Goal: Task Accomplishment & Management: Manage account settings

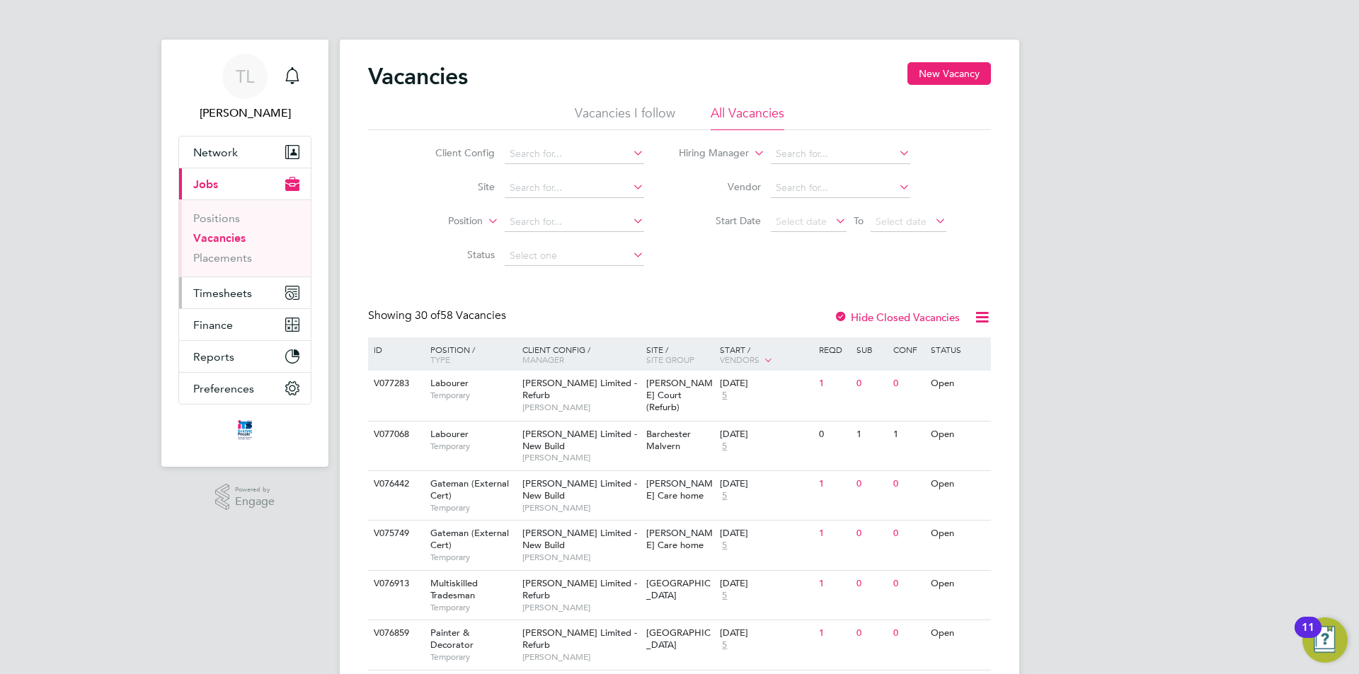
click at [234, 292] on span "Timesheets" at bounding box center [222, 293] width 59 height 13
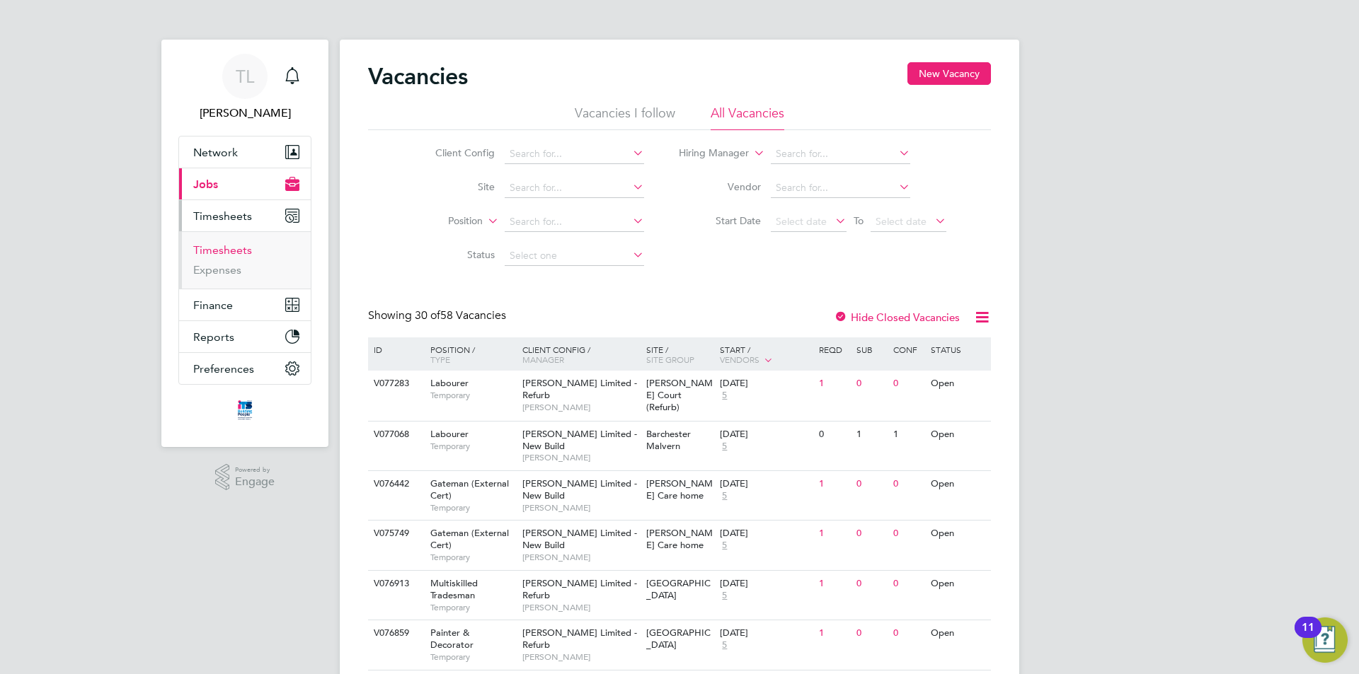
click at [229, 246] on link "Timesheets" at bounding box center [222, 249] width 59 height 13
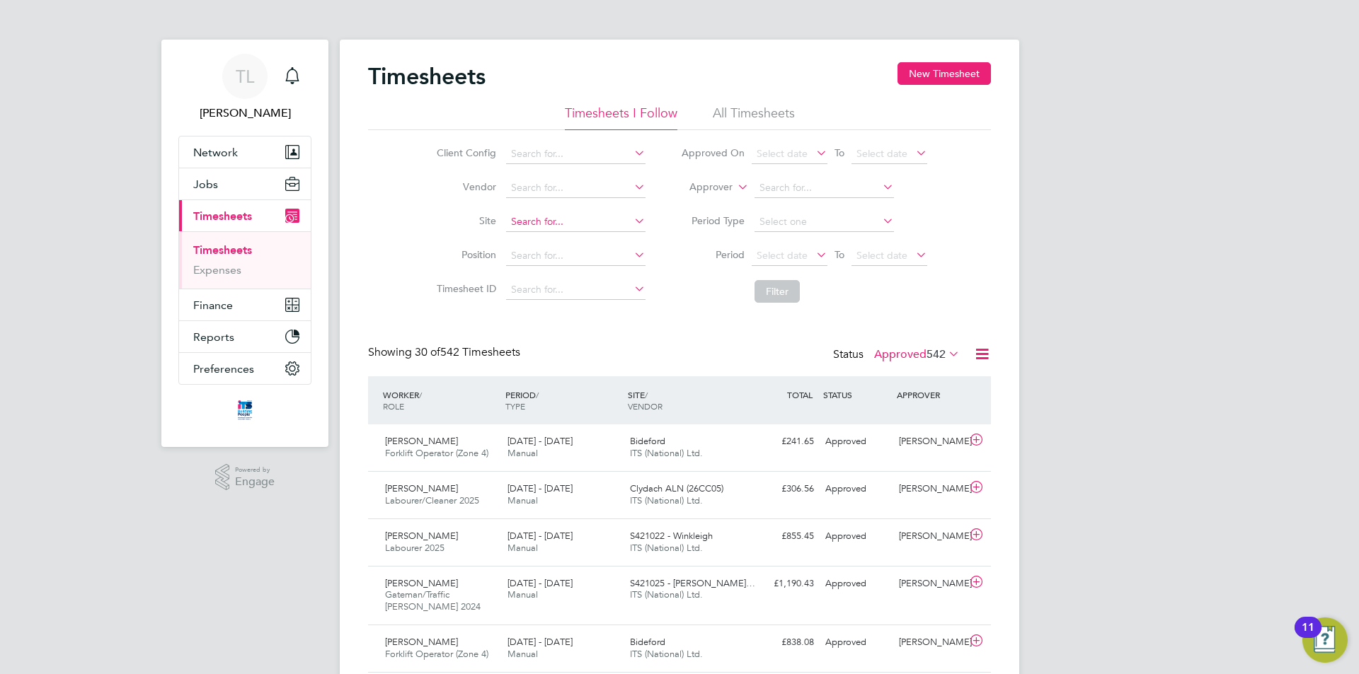
click at [551, 219] on input at bounding box center [575, 222] width 139 height 20
click at [577, 347] on li "Al p hington (Parcel 13/14)" at bounding box center [633, 354] width 256 height 19
type input "Alphington (Parcel 13/14)"
click at [771, 289] on button "Filter" at bounding box center [776, 291] width 45 height 23
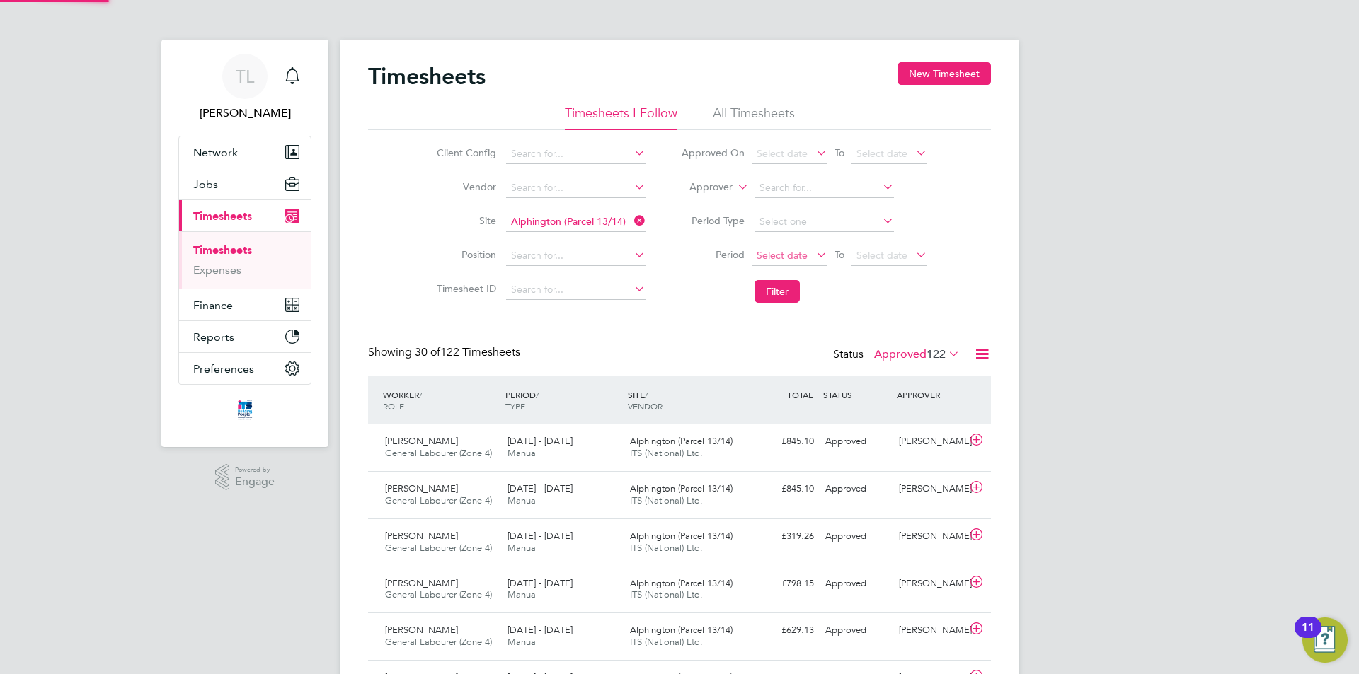
click at [783, 255] on span "Select date" at bounding box center [781, 255] width 51 height 13
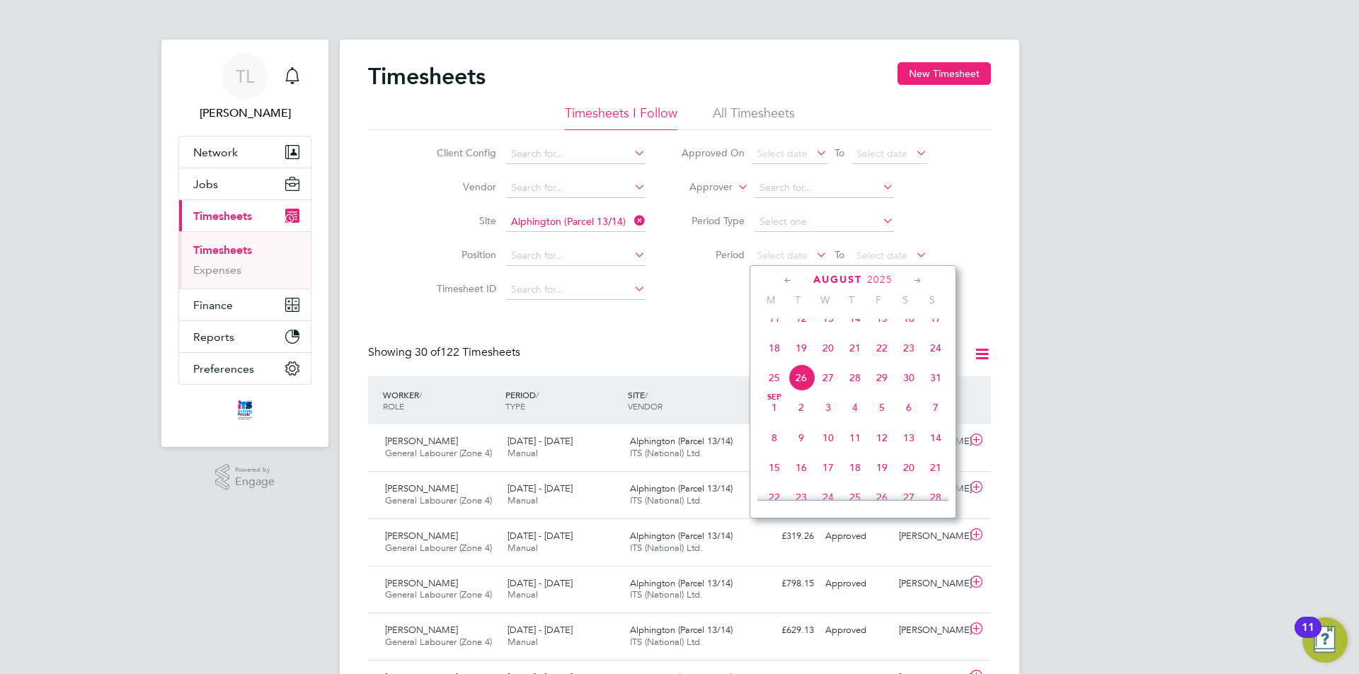
click at [902, 362] on span "23" at bounding box center [908, 348] width 27 height 27
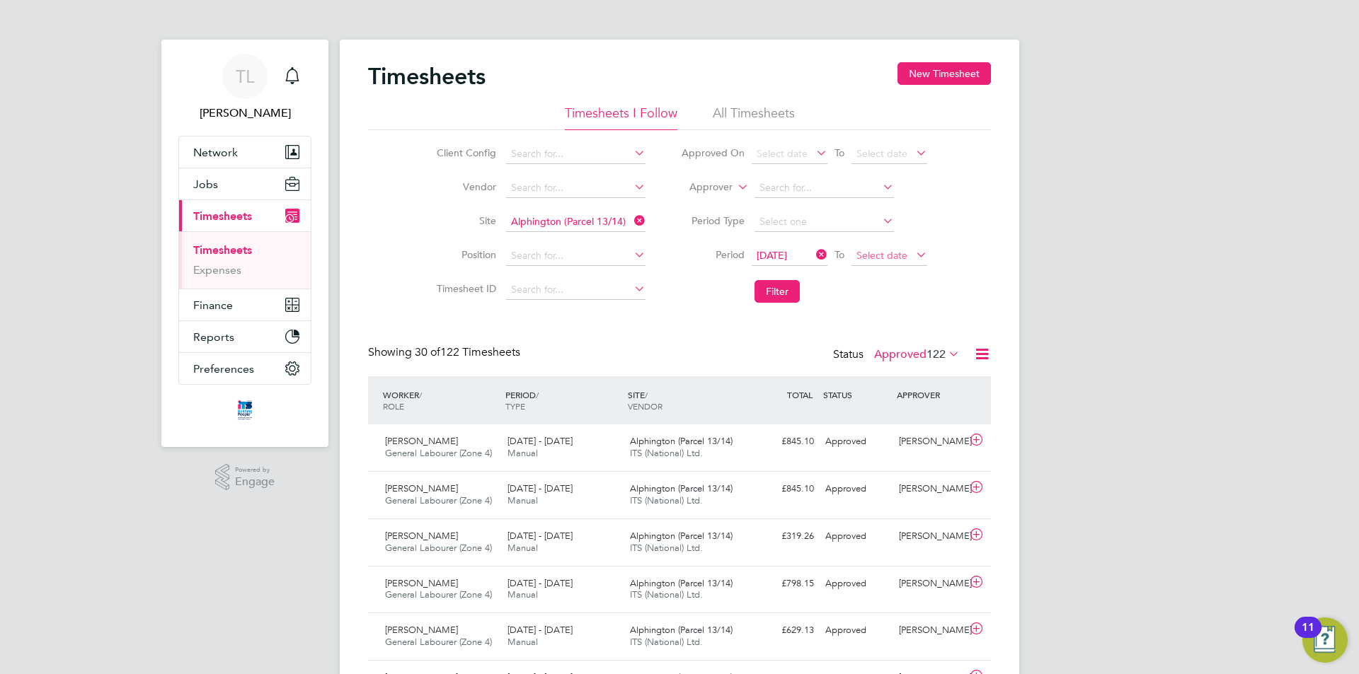
click at [872, 251] on span "Select date" at bounding box center [881, 255] width 51 height 13
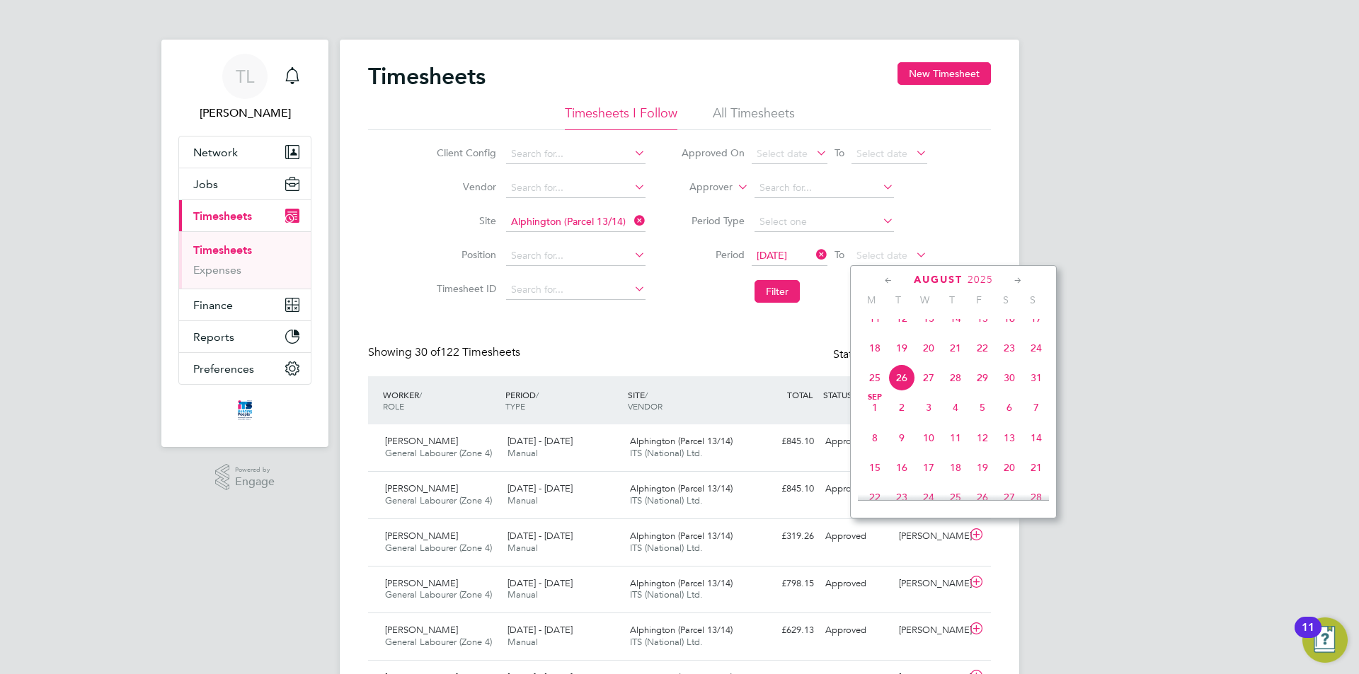
click at [909, 384] on span "26" at bounding box center [901, 377] width 27 height 27
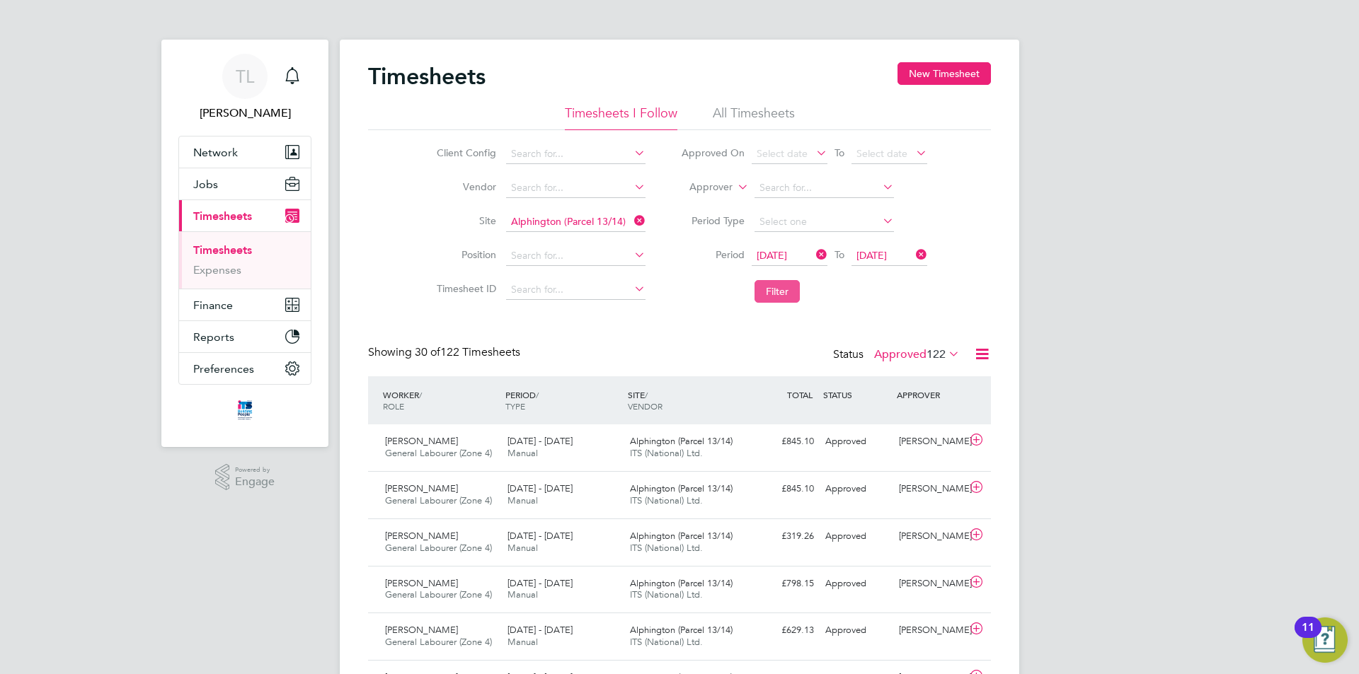
click at [788, 289] on button "Filter" at bounding box center [776, 291] width 45 height 23
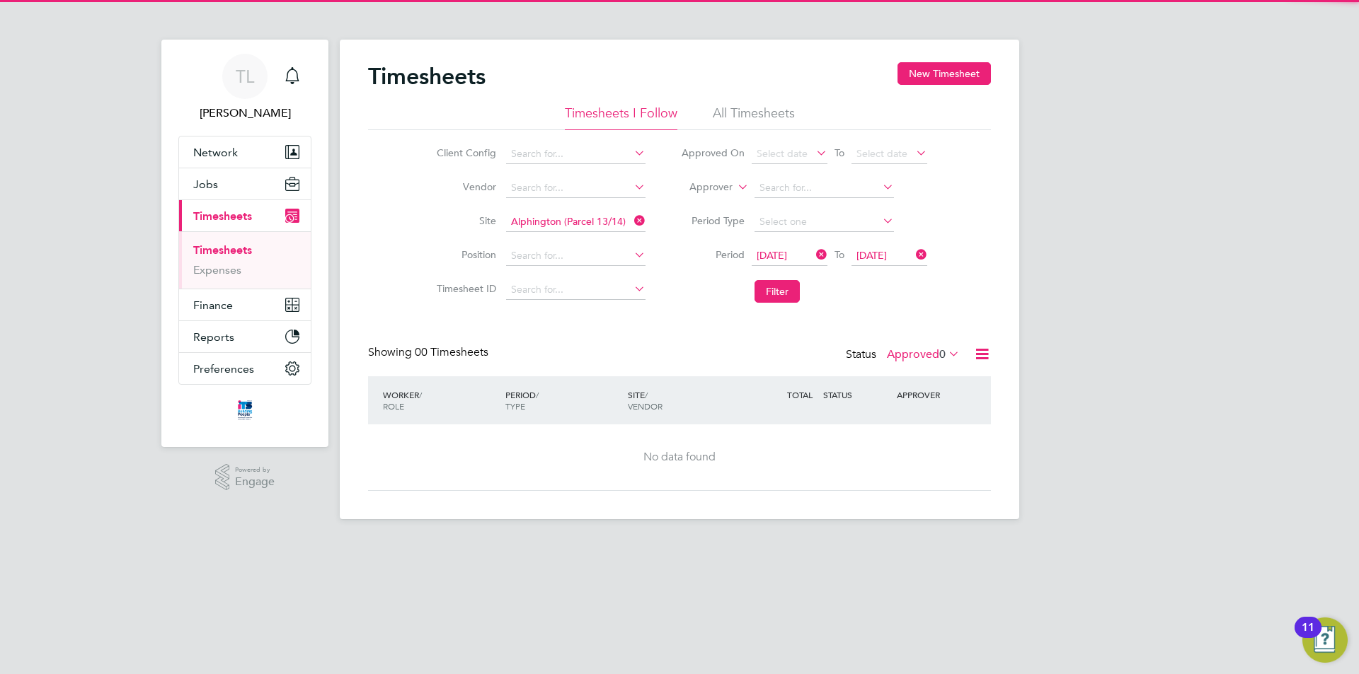
click at [930, 359] on label "Approved 0" at bounding box center [923, 354] width 73 height 14
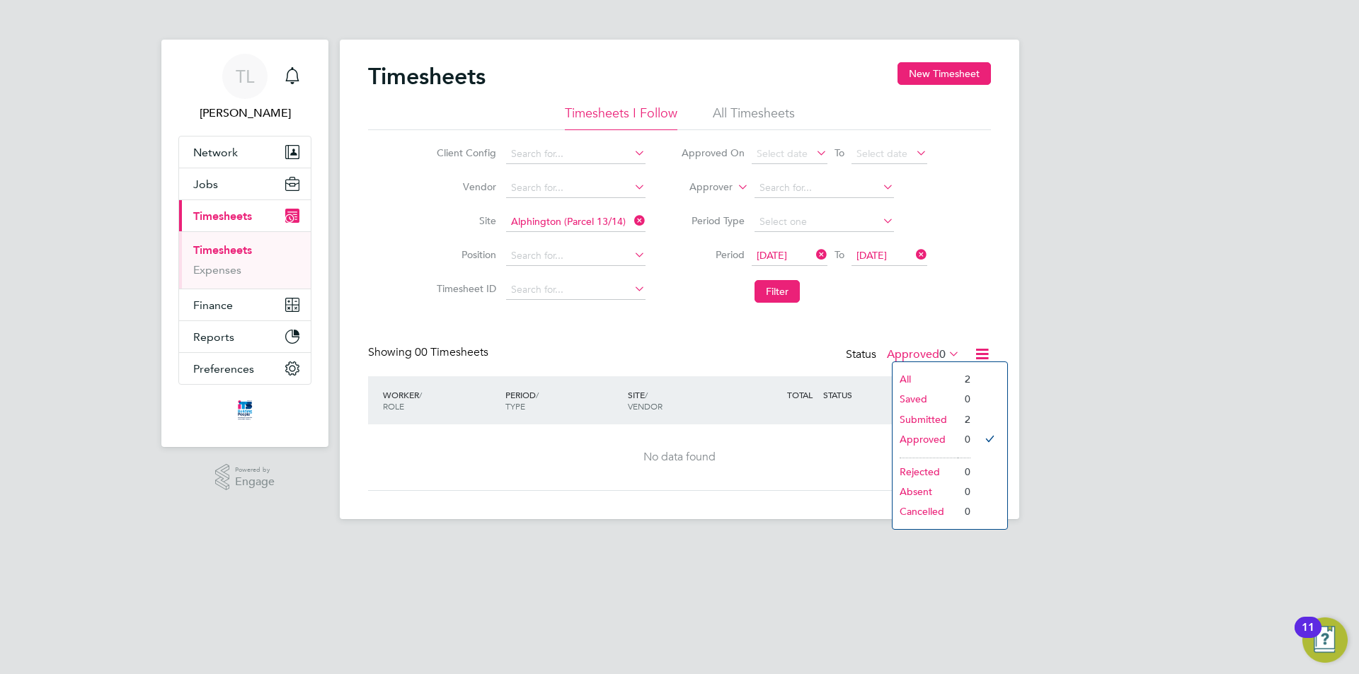
click at [952, 416] on li "Submitted" at bounding box center [924, 420] width 65 height 20
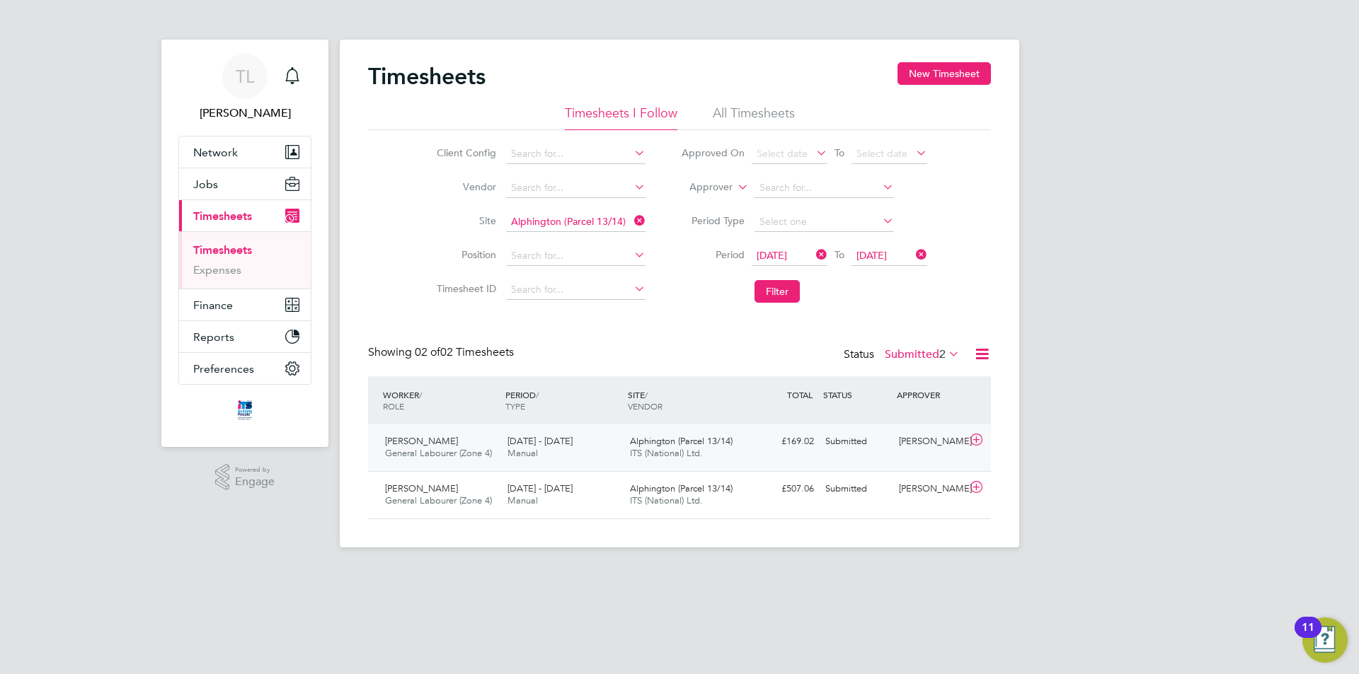
click at [921, 446] on div "[PERSON_NAME]" at bounding box center [930, 441] width 74 height 23
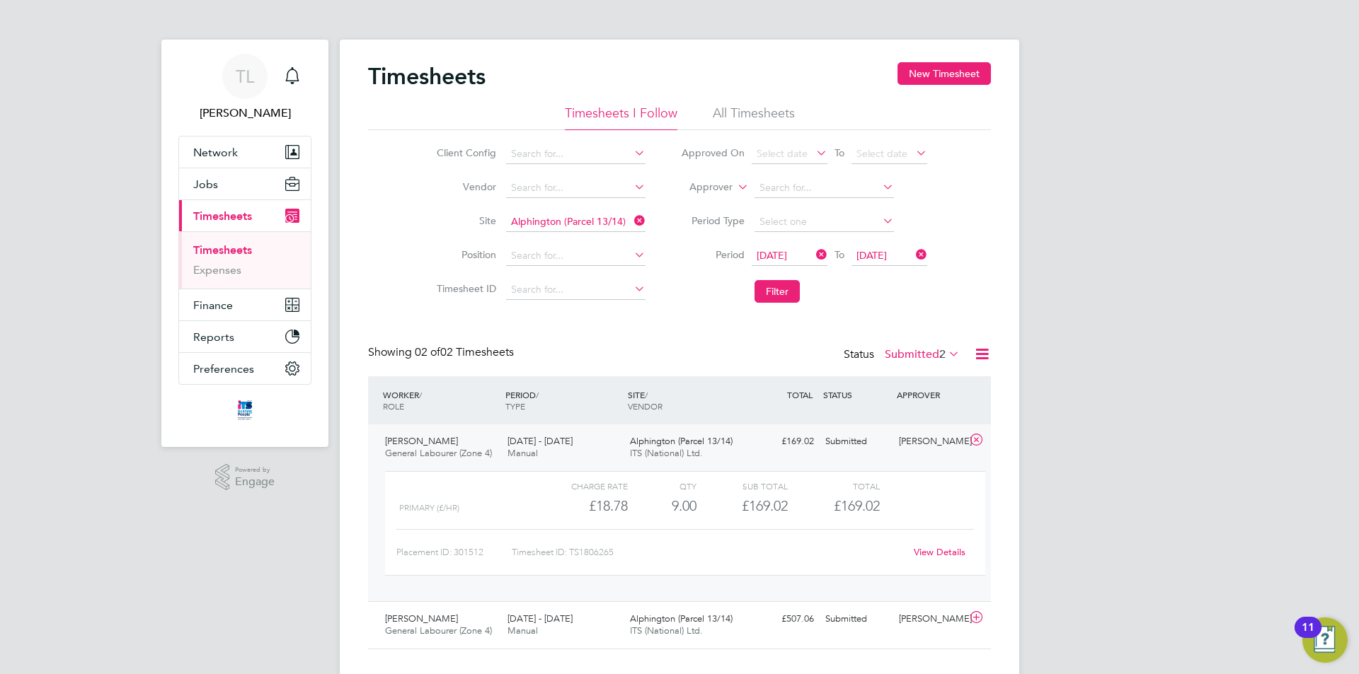
click at [943, 554] on link "View Details" at bounding box center [940, 552] width 52 height 12
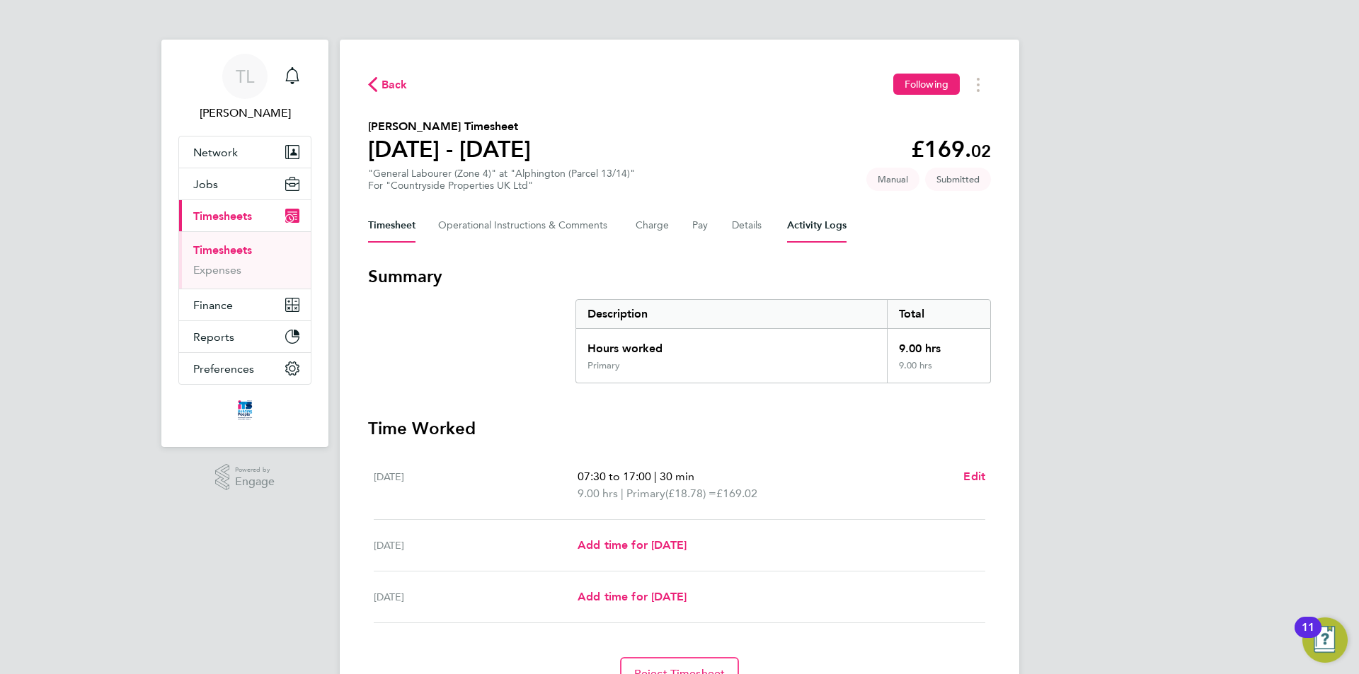
click at [826, 222] on Logs-tab "Activity Logs" at bounding box center [816, 226] width 59 height 34
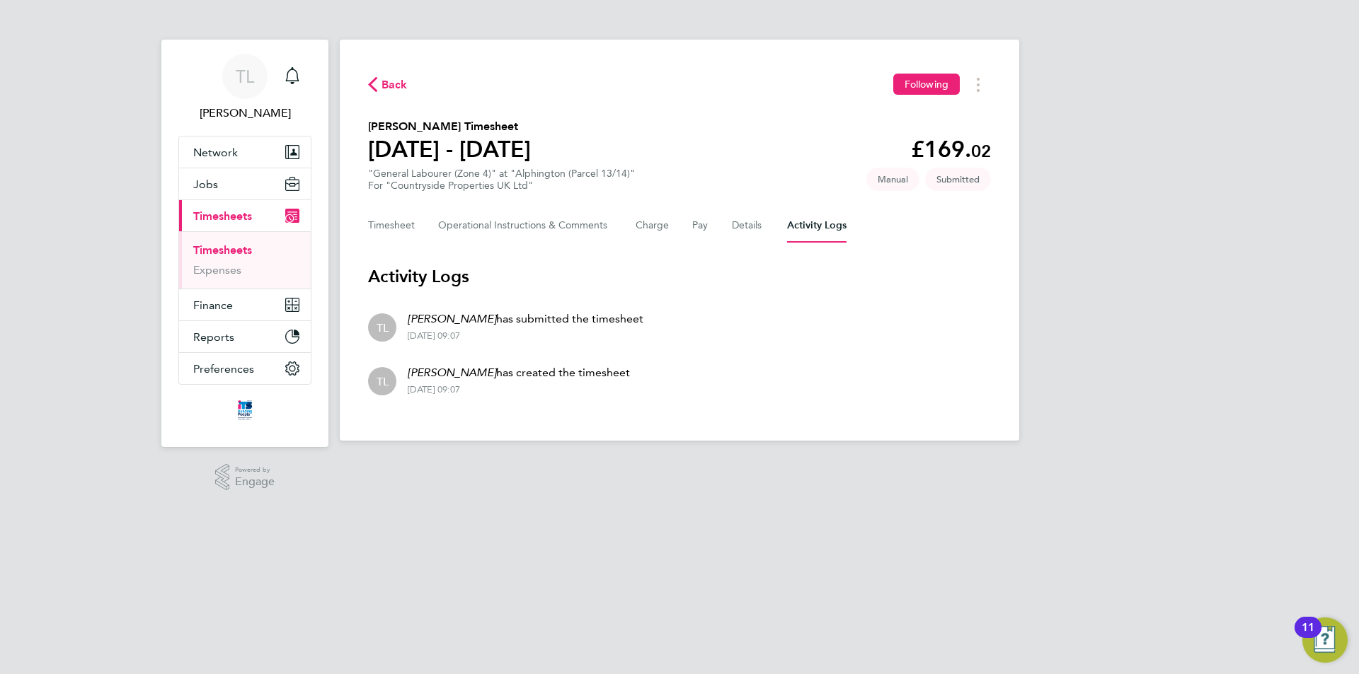
click at [400, 82] on span "Back" at bounding box center [394, 84] width 26 height 17
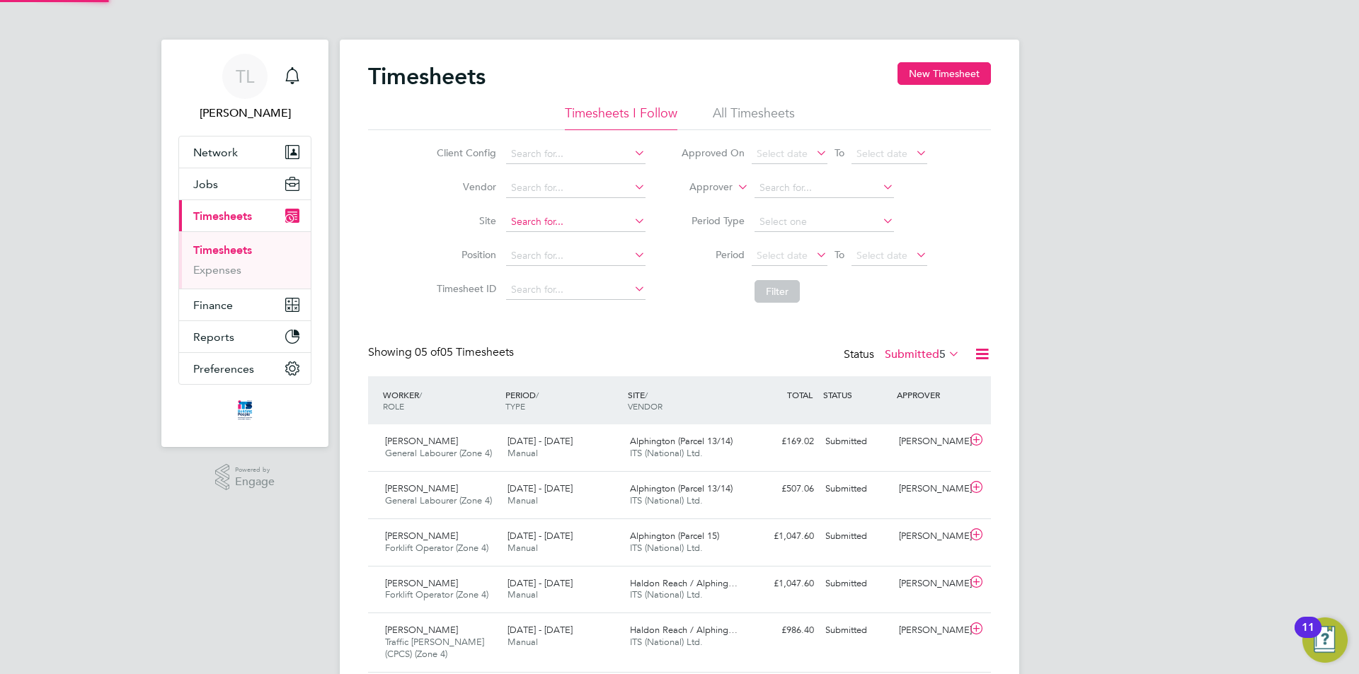
click at [574, 218] on input at bounding box center [575, 222] width 139 height 20
click at [568, 237] on li "Haldon Reach / Alphington" at bounding box center [575, 241] width 141 height 19
type input "Haldon Reach / Alphington"
click at [786, 301] on button "Filter" at bounding box center [776, 291] width 45 height 23
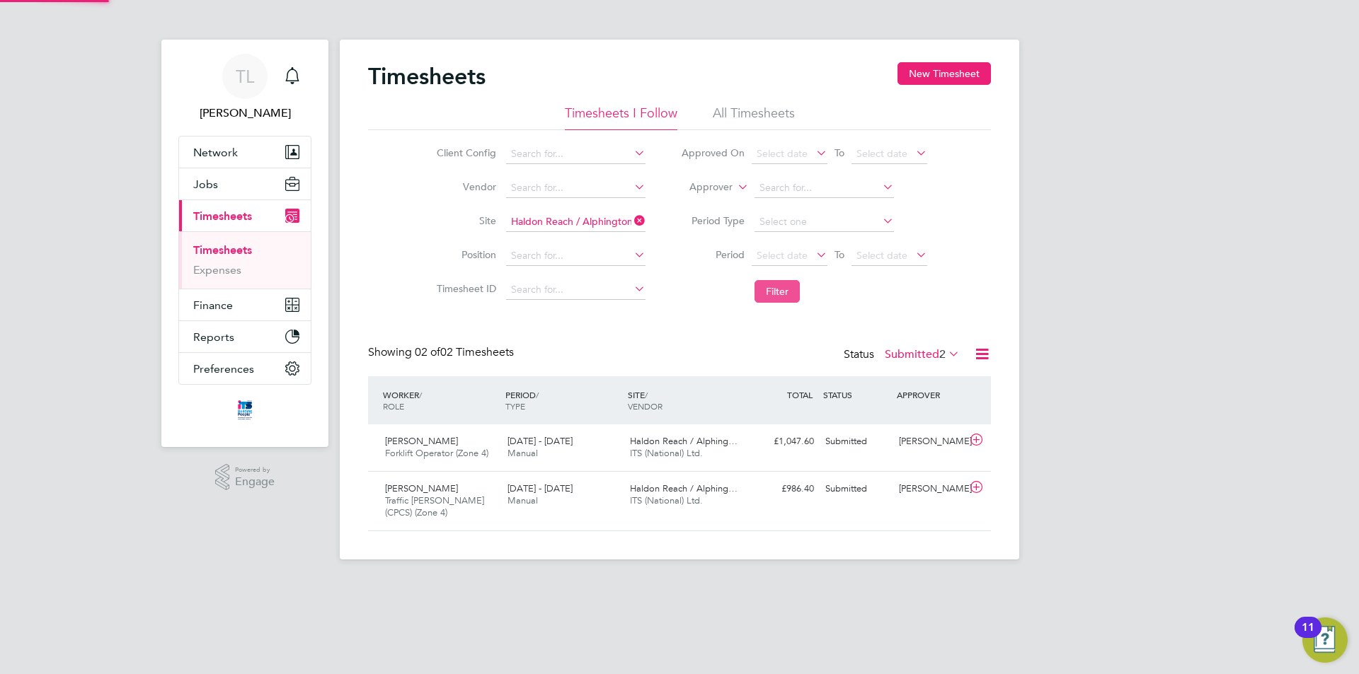
scroll to position [36, 123]
click at [892, 437] on div "Submitted" at bounding box center [856, 441] width 74 height 23
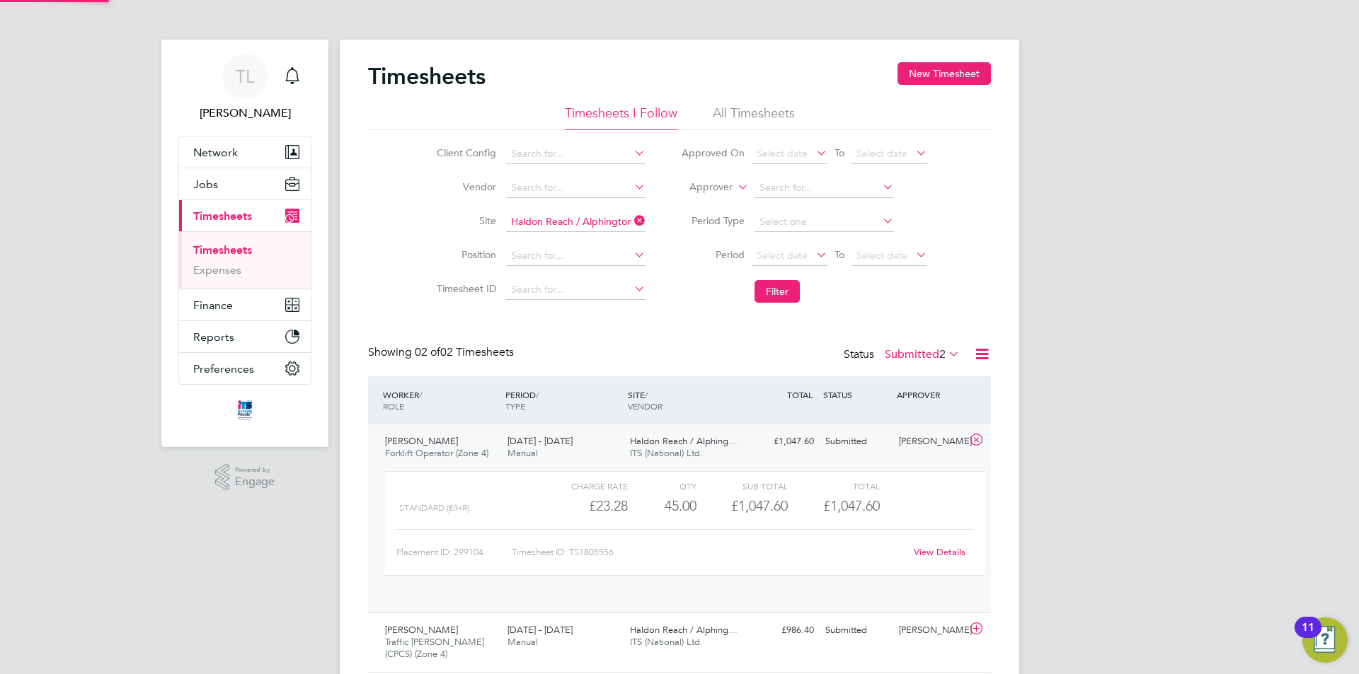
scroll to position [24, 138]
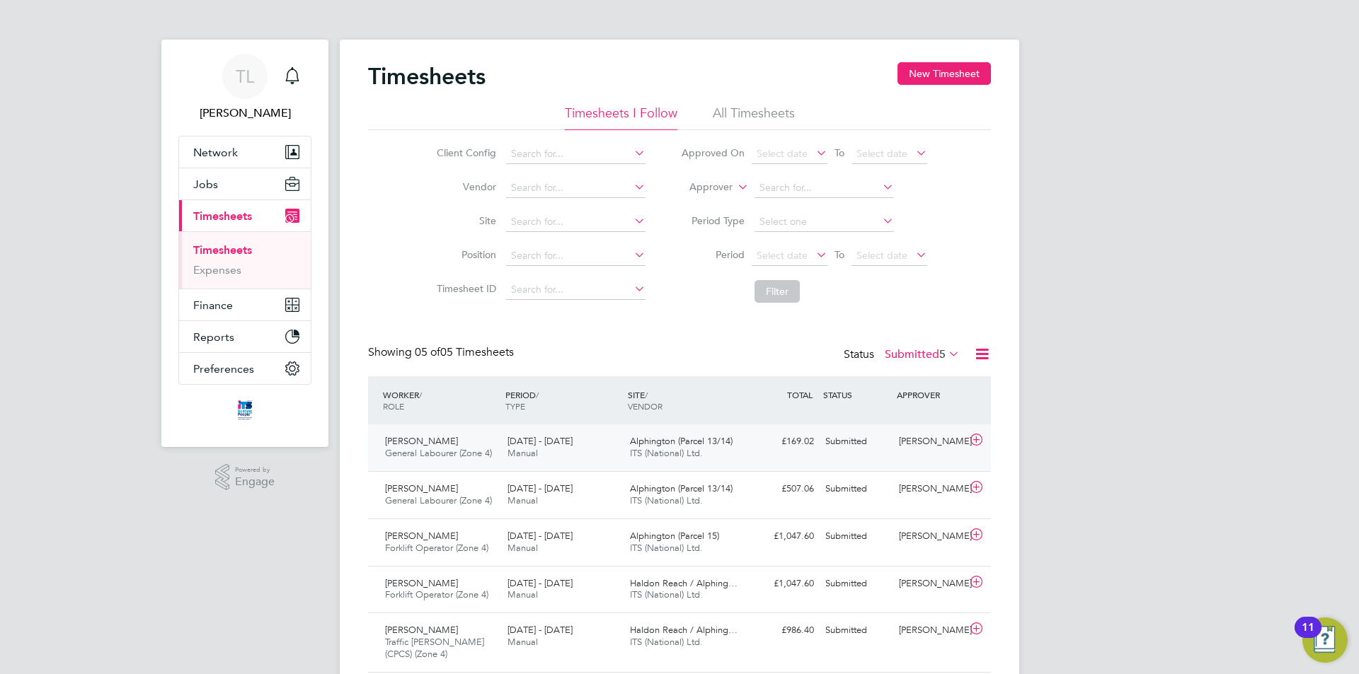
click at [924, 449] on div "[PERSON_NAME]" at bounding box center [930, 441] width 74 height 23
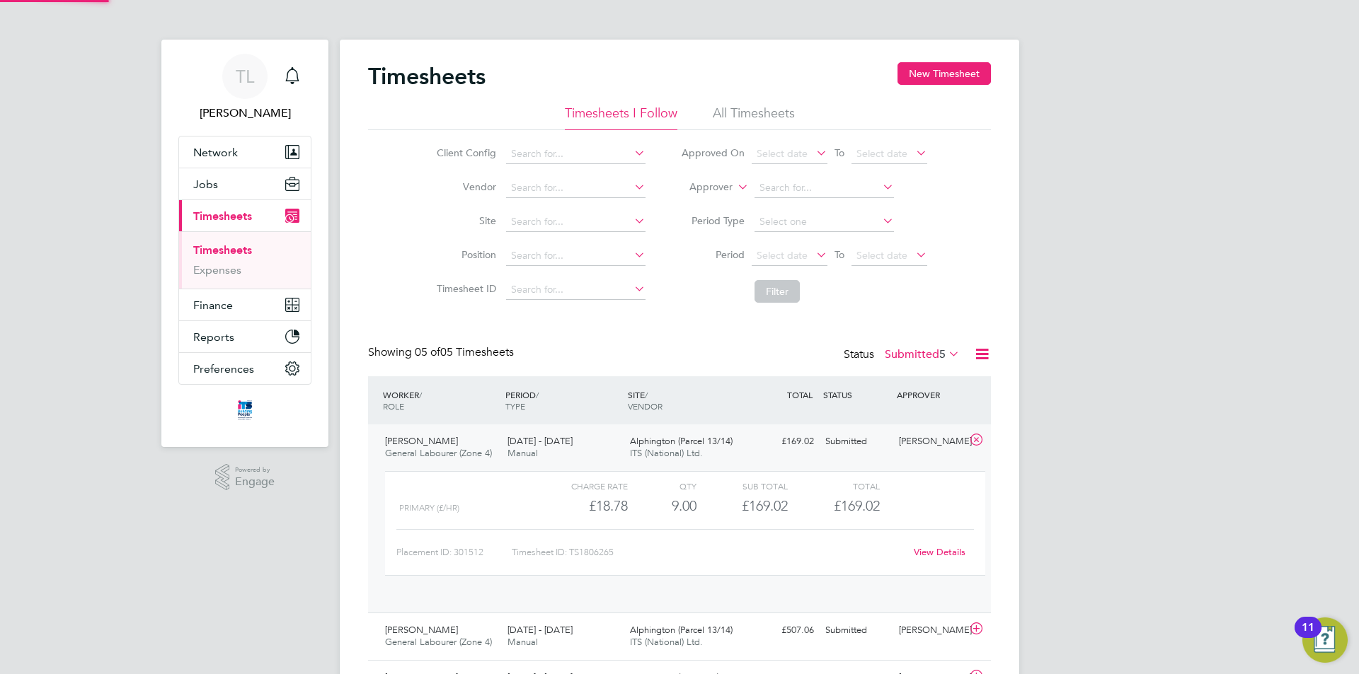
scroll to position [24, 138]
click at [874, 452] on div "Submitted" at bounding box center [856, 441] width 74 height 23
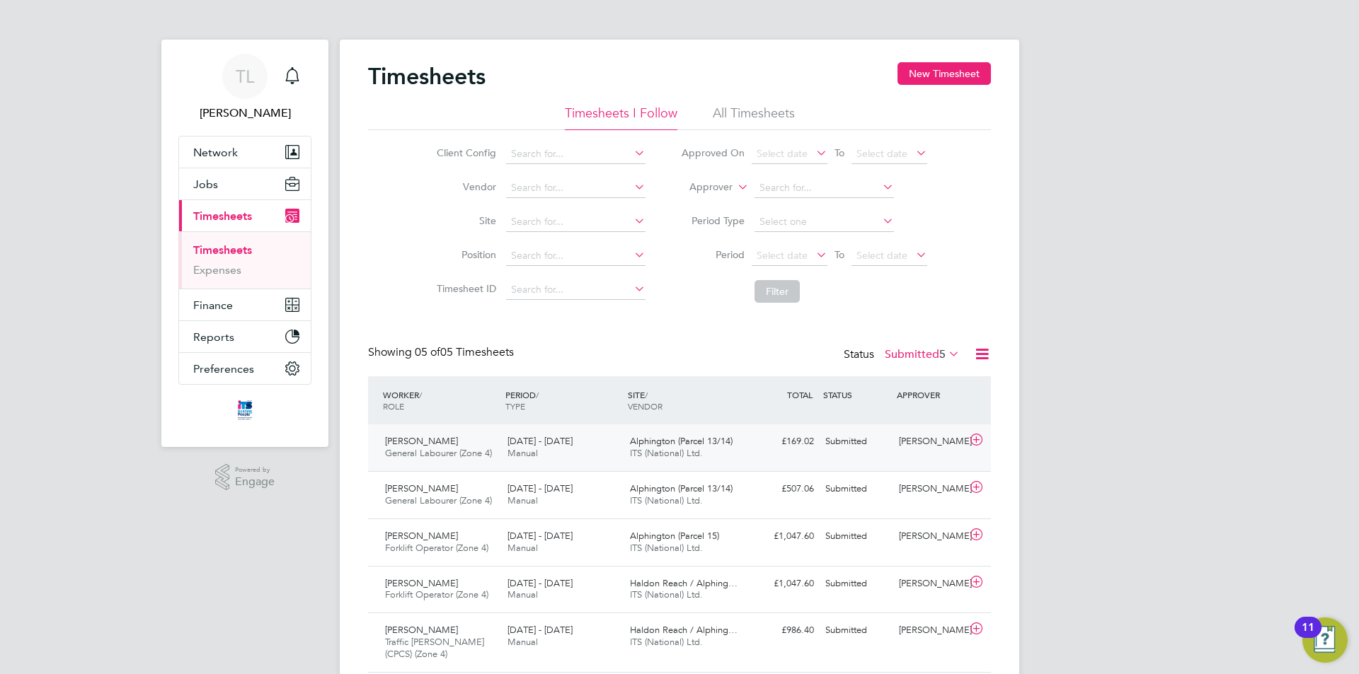
click at [900, 447] on div "[PERSON_NAME]" at bounding box center [930, 441] width 74 height 23
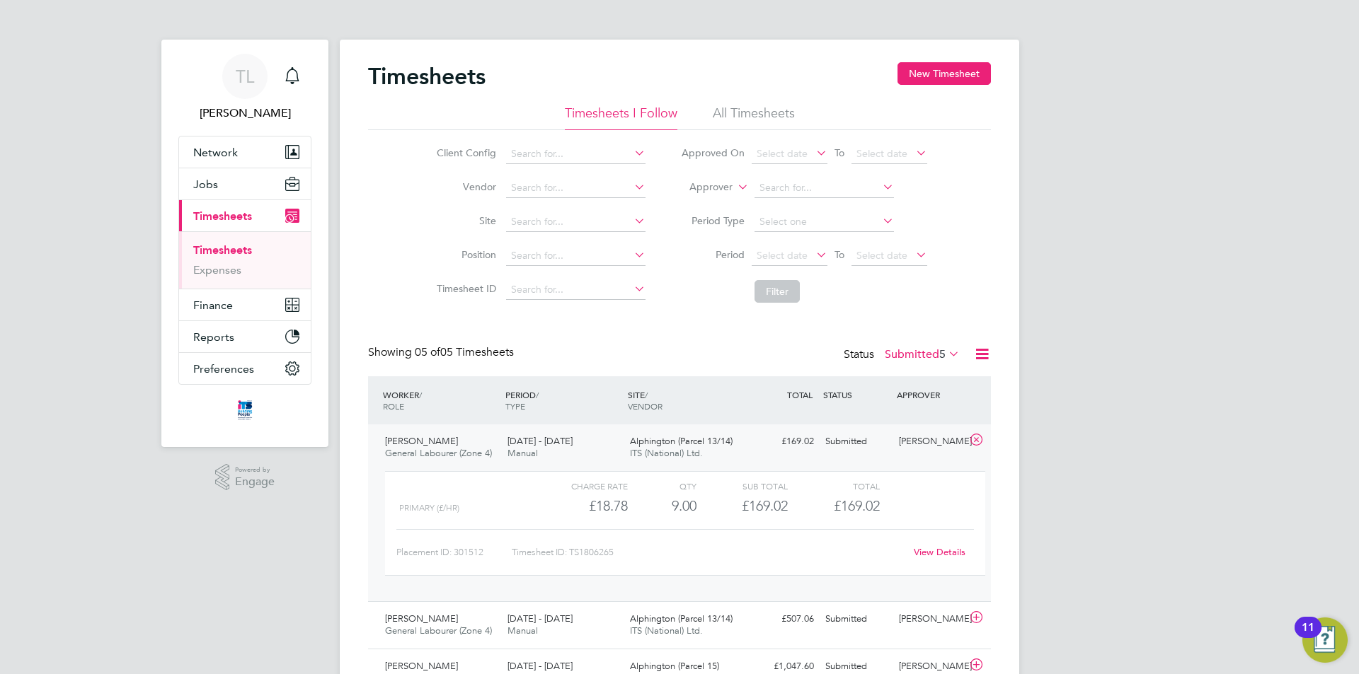
click at [938, 561] on div "View Details" at bounding box center [938, 552] width 69 height 23
click at [941, 555] on link "View Details" at bounding box center [940, 552] width 52 height 12
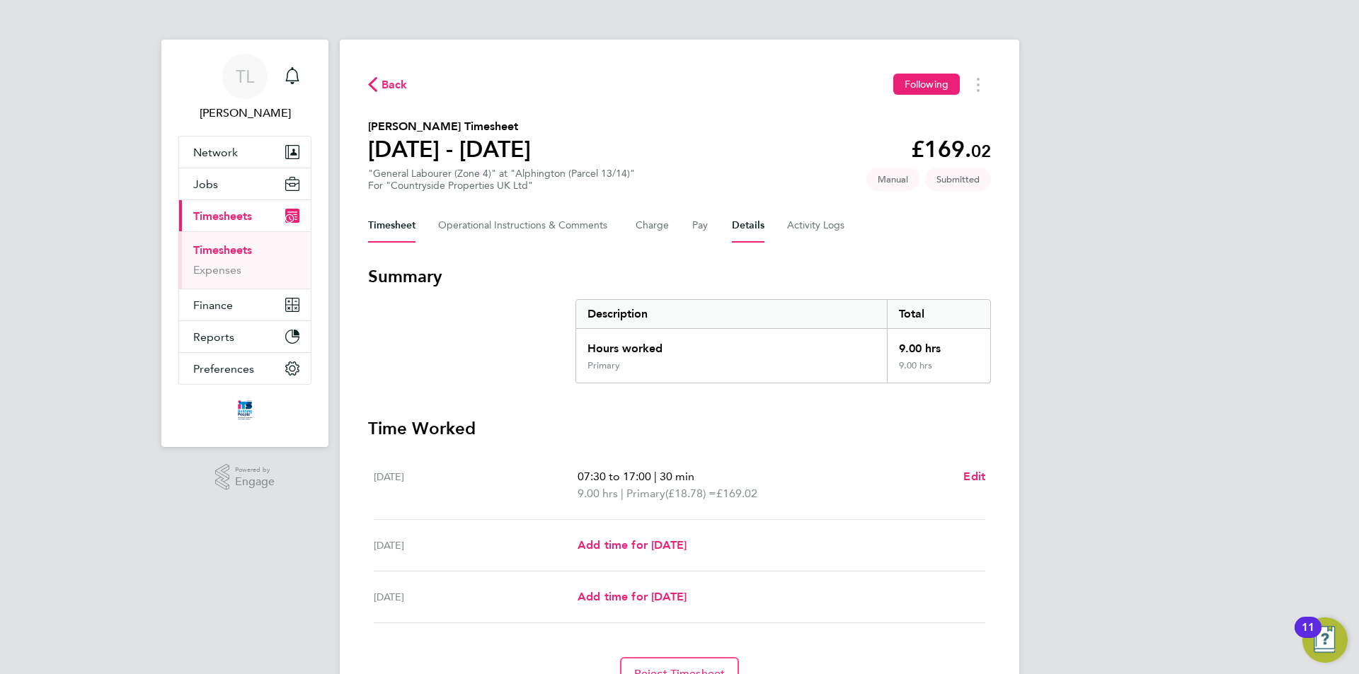
click at [741, 224] on button "Details" at bounding box center [748, 226] width 33 height 34
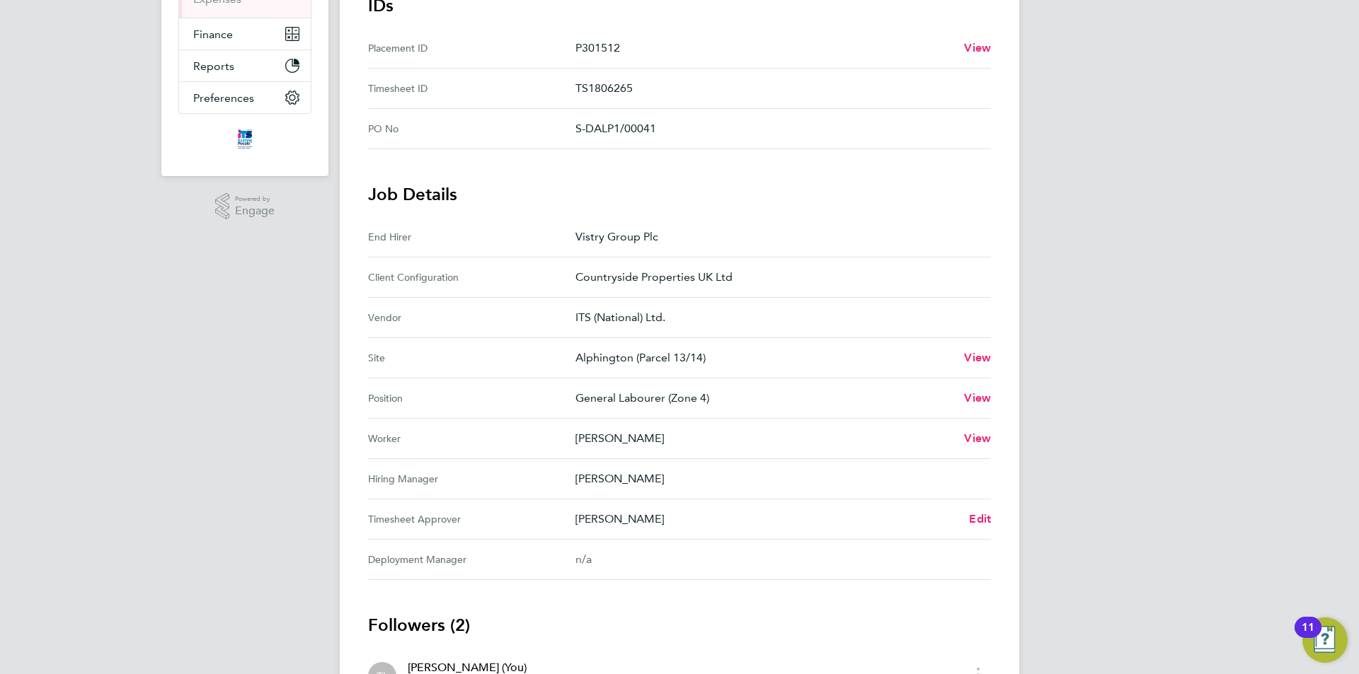
scroll to position [283, 0]
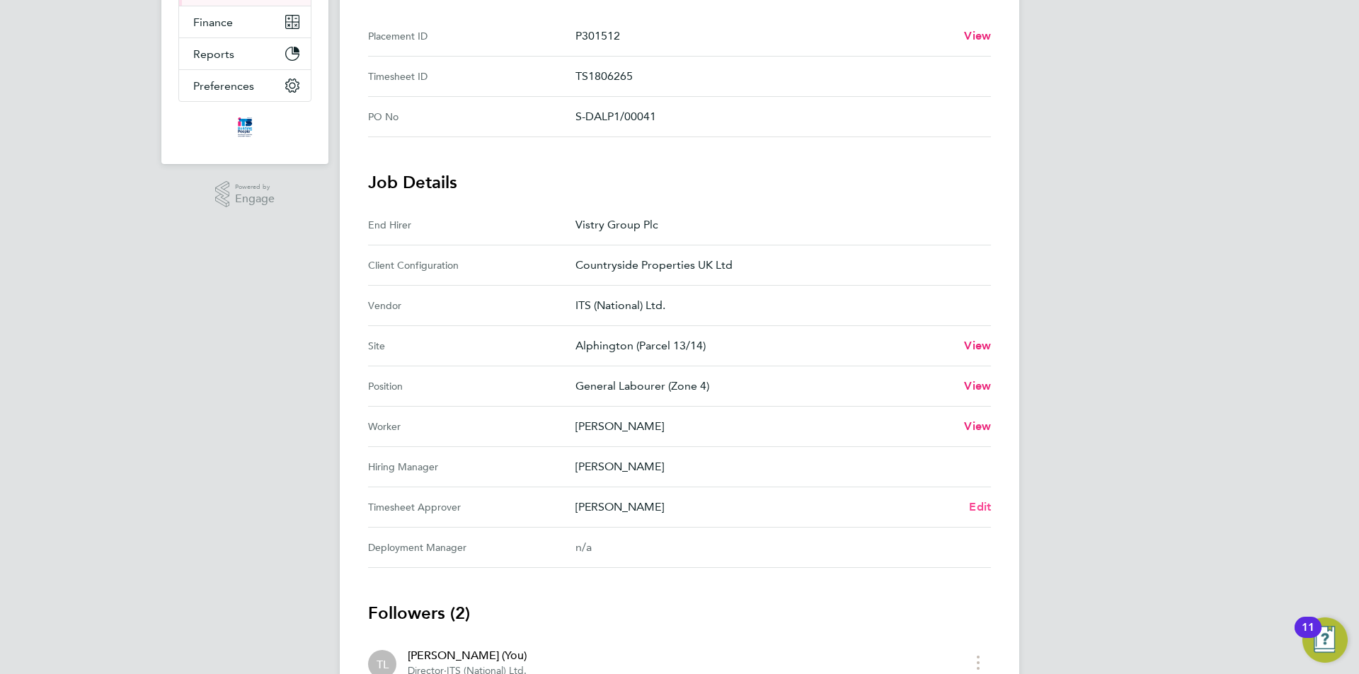
click at [984, 505] on span "Edit" at bounding box center [980, 506] width 22 height 13
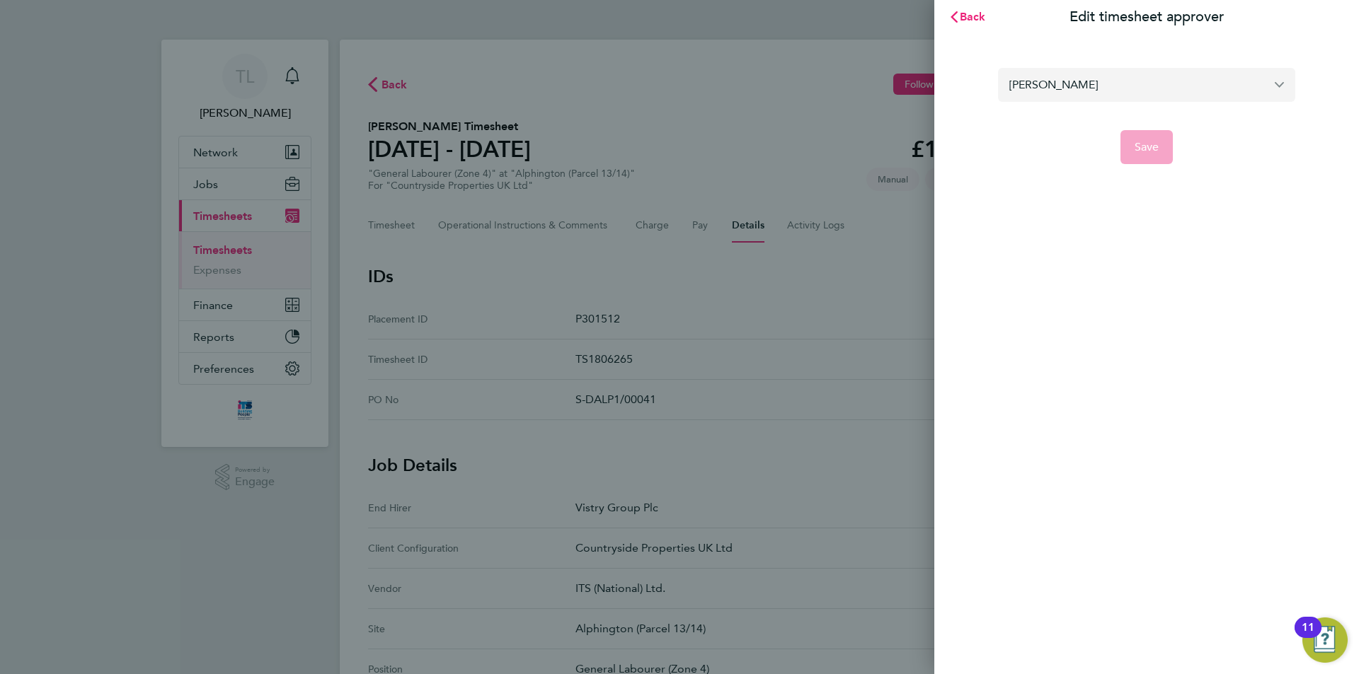
click at [1079, 78] on input "[PERSON_NAME]" at bounding box center [1146, 84] width 297 height 33
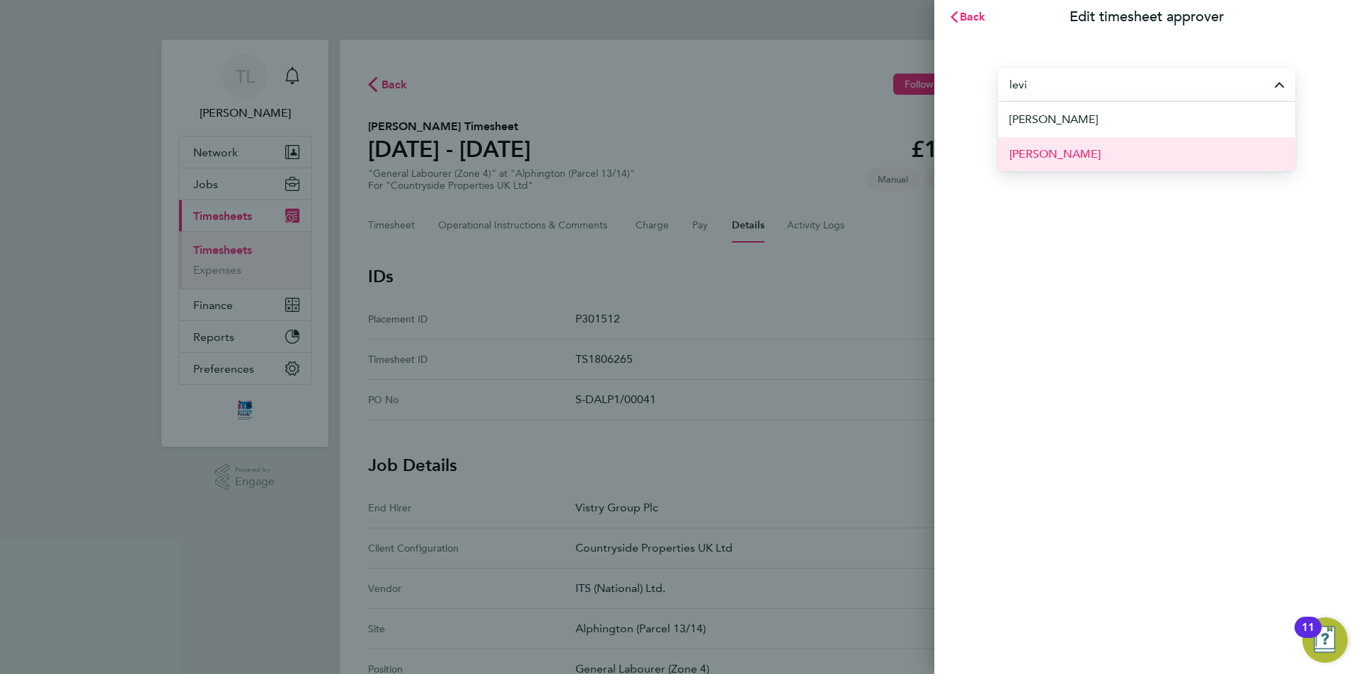
click at [1103, 150] on li "[PERSON_NAME]" at bounding box center [1146, 154] width 297 height 35
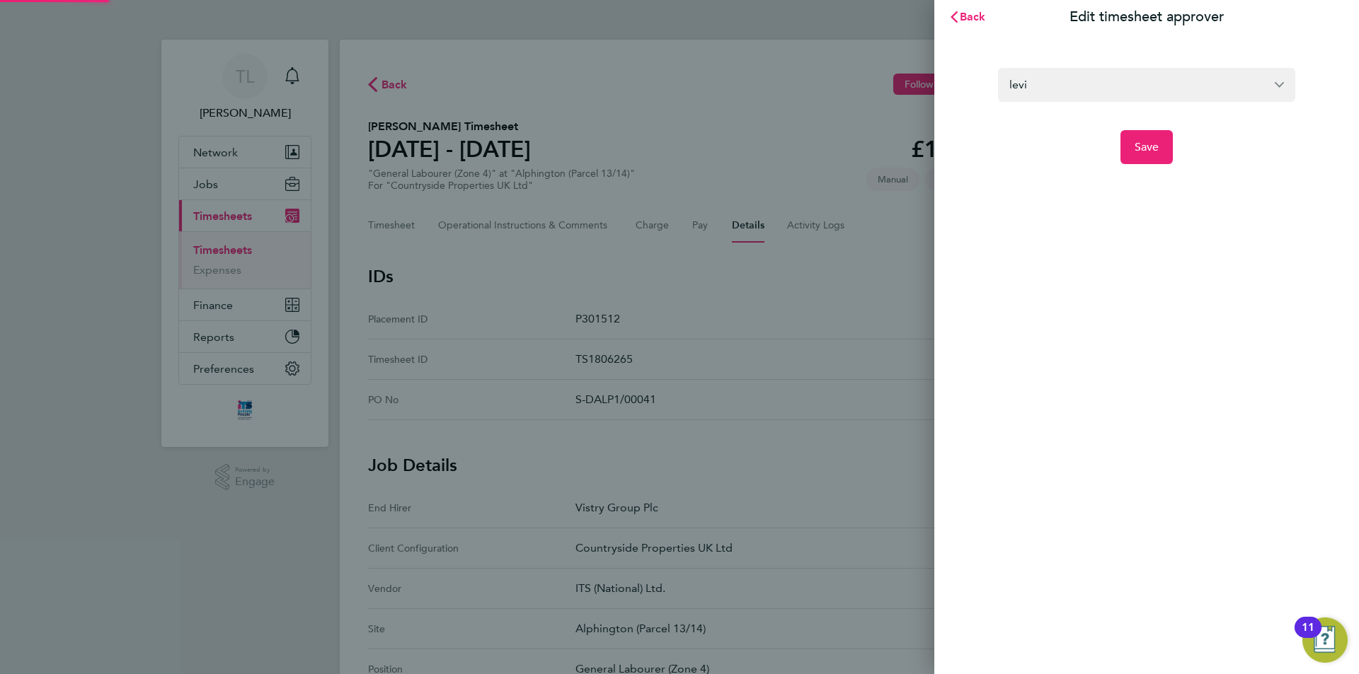
type input "[PERSON_NAME]"
click at [1130, 143] on button "Save" at bounding box center [1146, 147] width 53 height 34
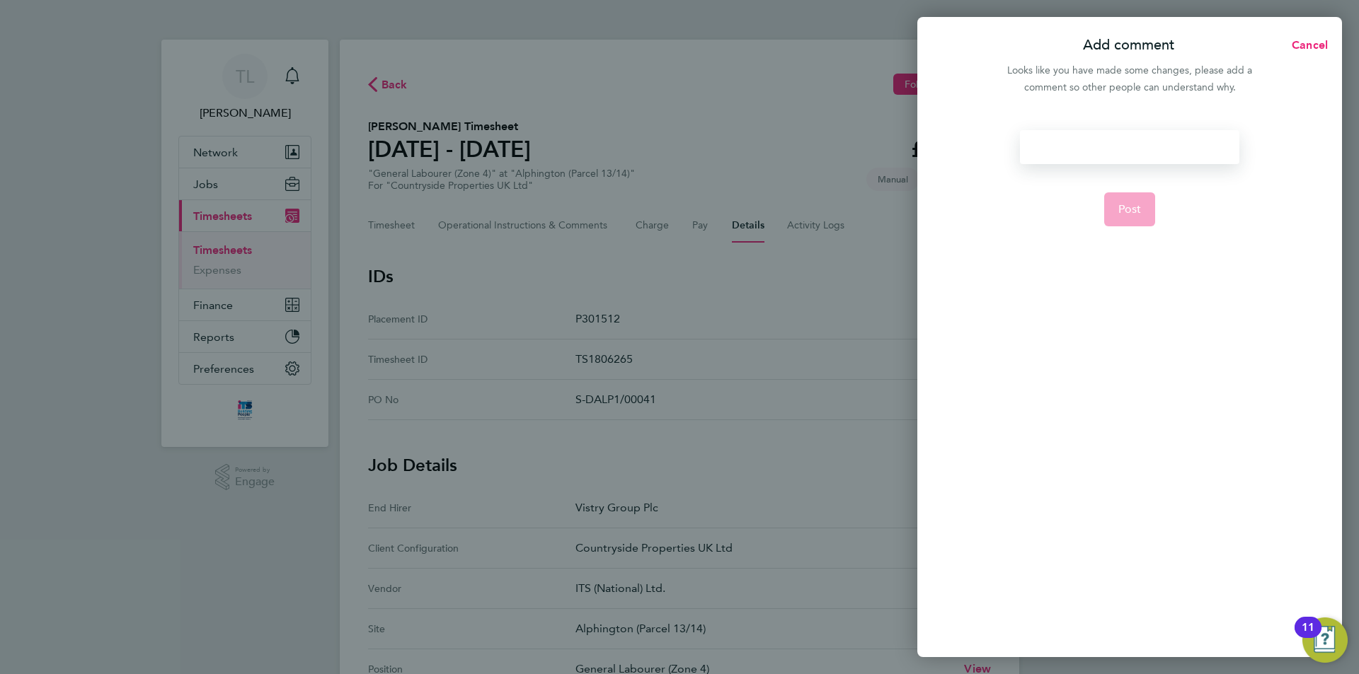
click at [1131, 144] on div at bounding box center [1129, 147] width 219 height 34
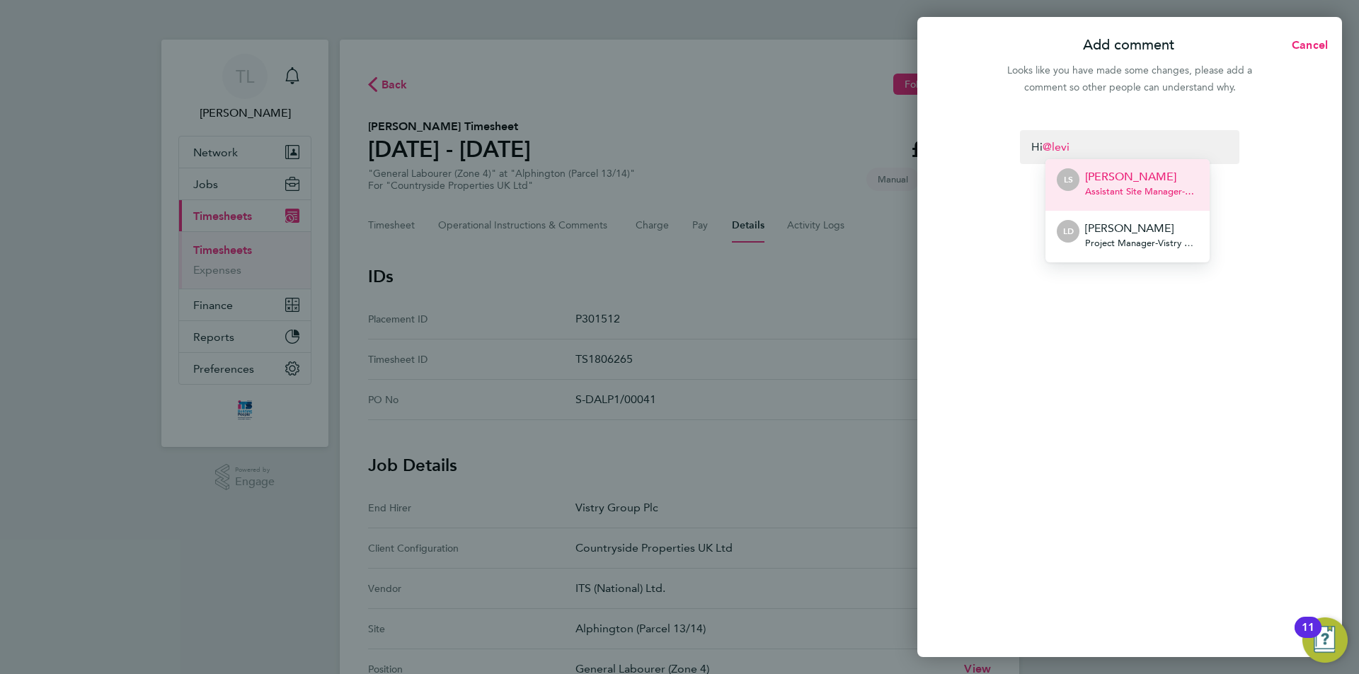
click at [1115, 184] on p "[PERSON_NAME]" at bounding box center [1141, 176] width 113 height 17
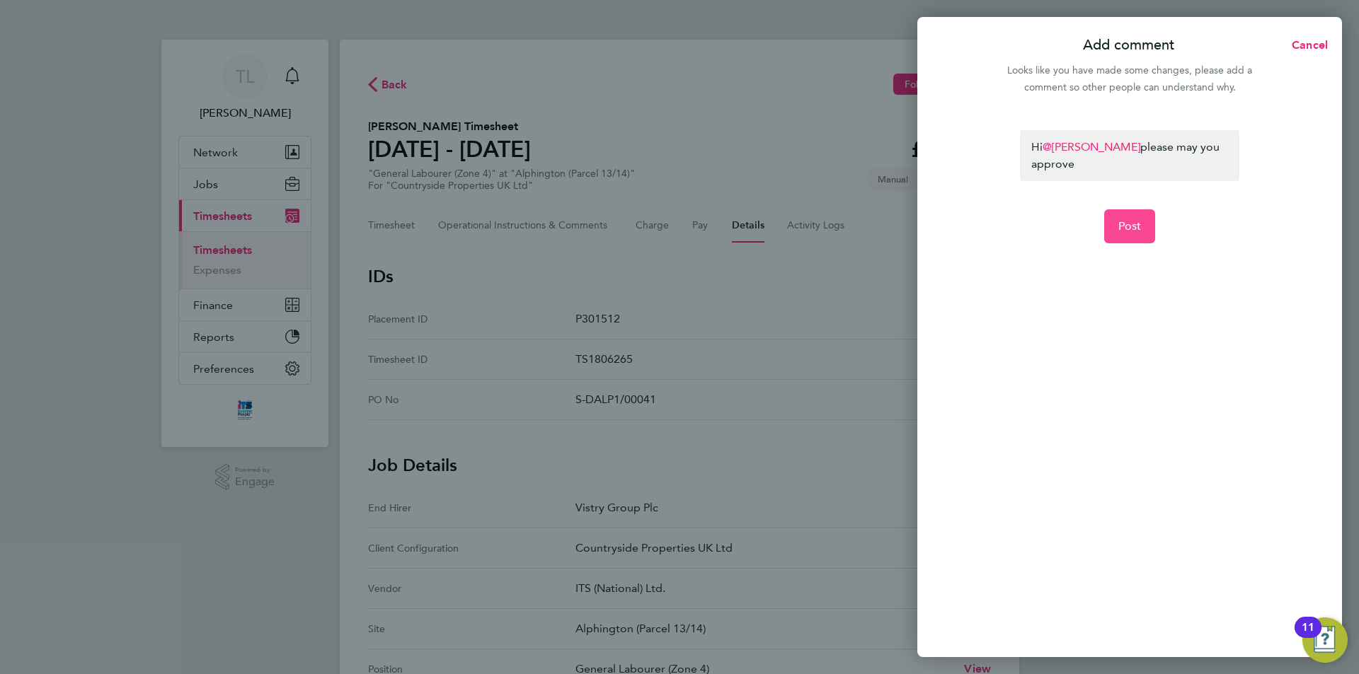
click at [1140, 225] on span "Post" at bounding box center [1129, 226] width 23 height 14
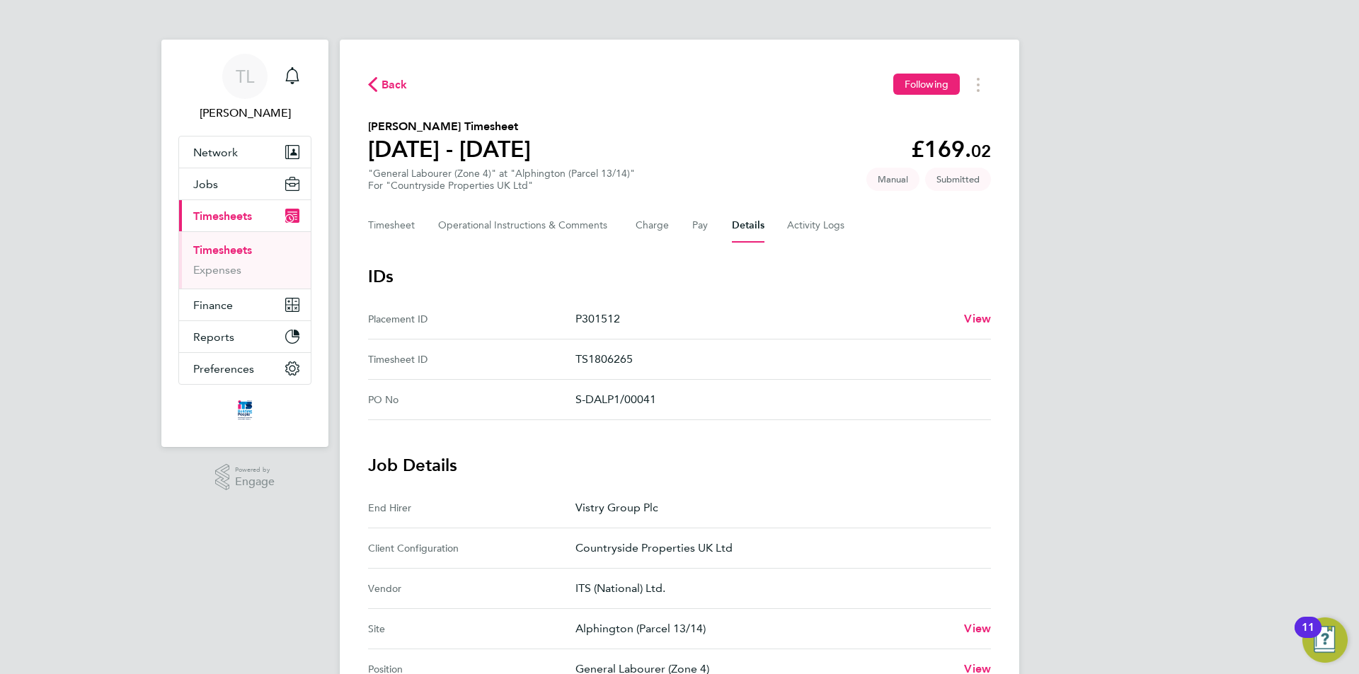
click at [393, 81] on span "Back" at bounding box center [394, 84] width 26 height 17
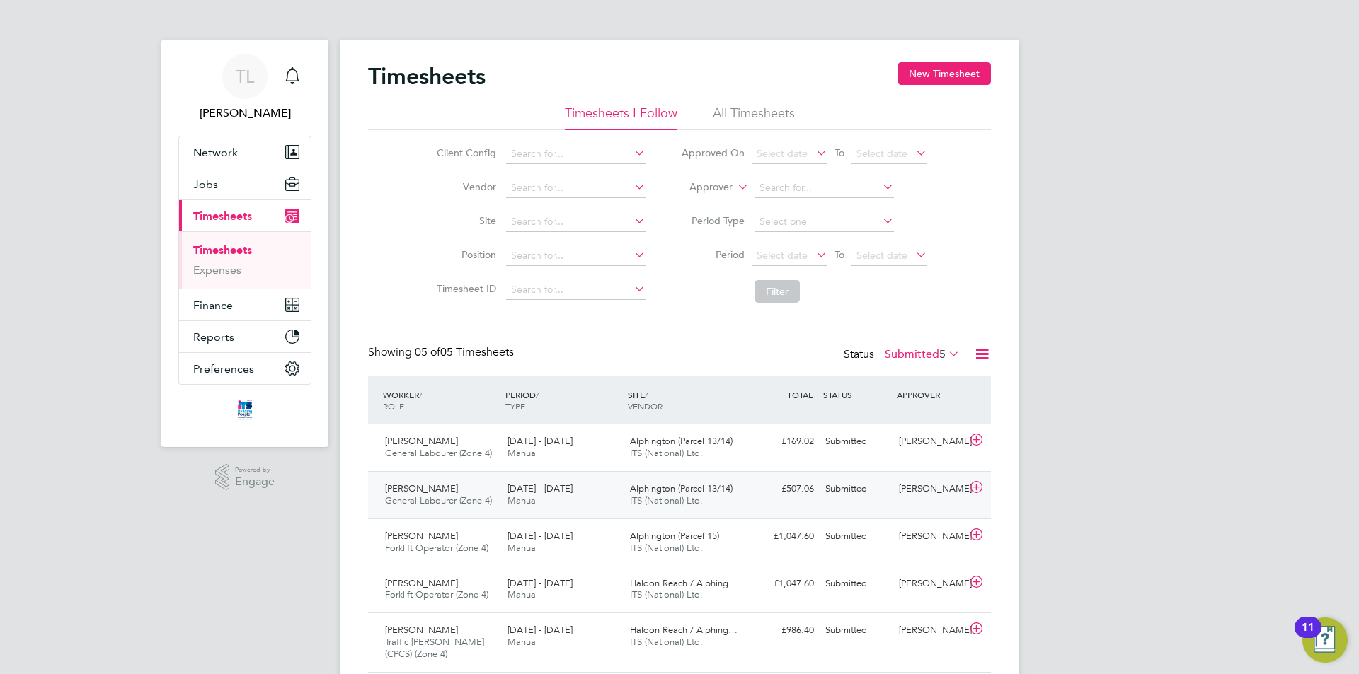
click at [951, 505] on div "Richard Maxwell General Labourer (Zone 4) 18 - 24 Aug 2025 18 - 24 Aug 2025 Man…" at bounding box center [679, 494] width 623 height 47
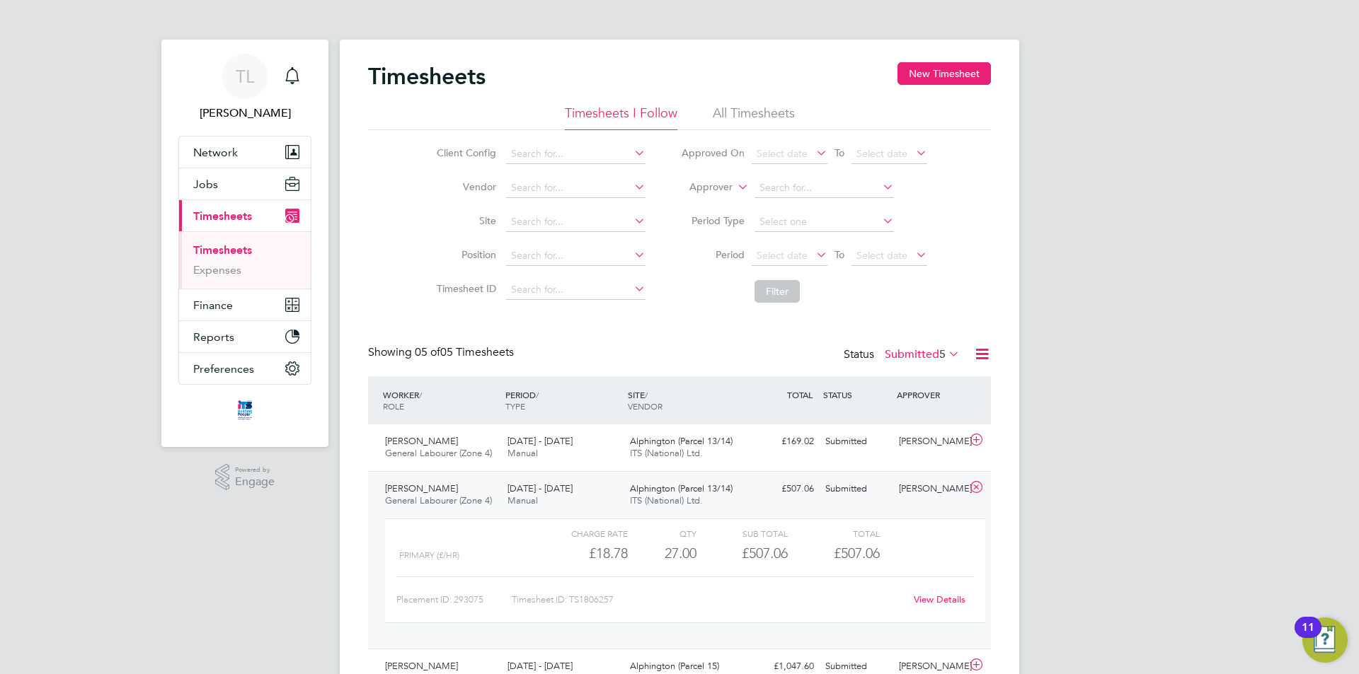
click at [941, 594] on link "View Details" at bounding box center [940, 600] width 52 height 12
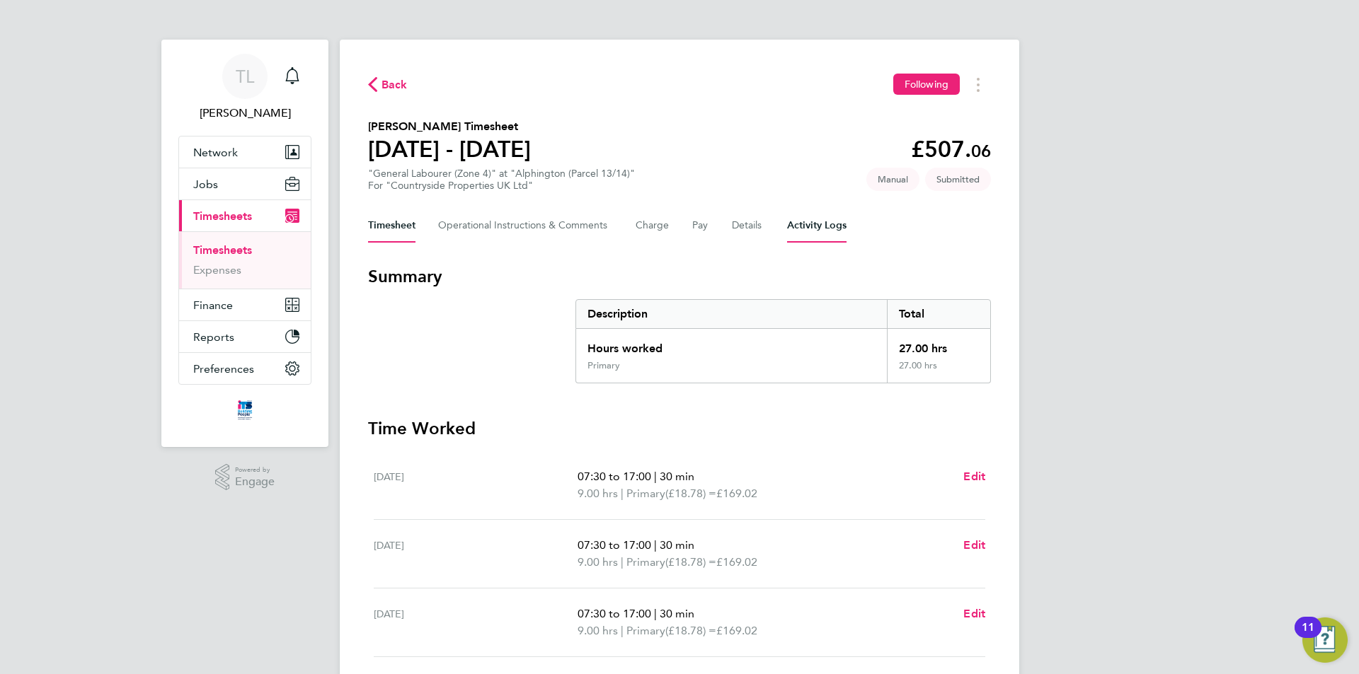
click at [815, 238] on Logs-tab "Activity Logs" at bounding box center [816, 226] width 59 height 34
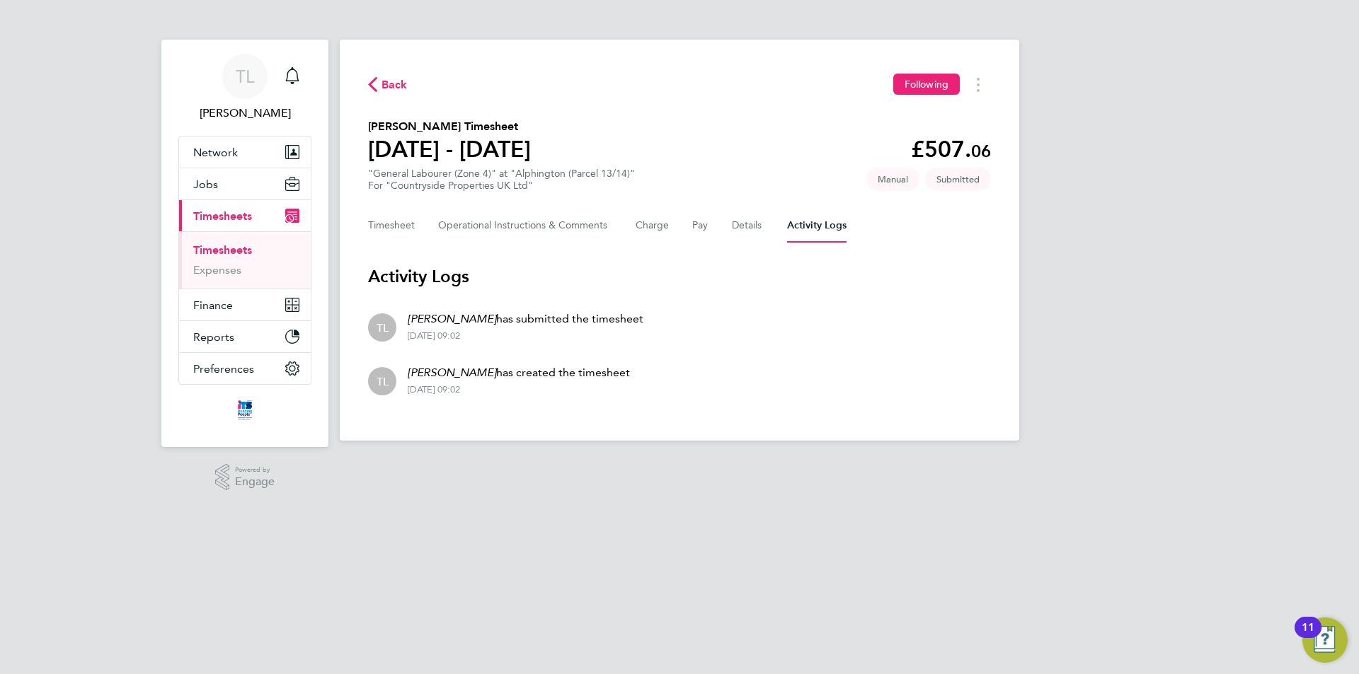
click at [765, 236] on div "Timesheet Operational Instructions & Comments Charge Pay Details Activity Logs" at bounding box center [679, 226] width 623 height 34
click at [737, 227] on button "Details" at bounding box center [748, 226] width 33 height 34
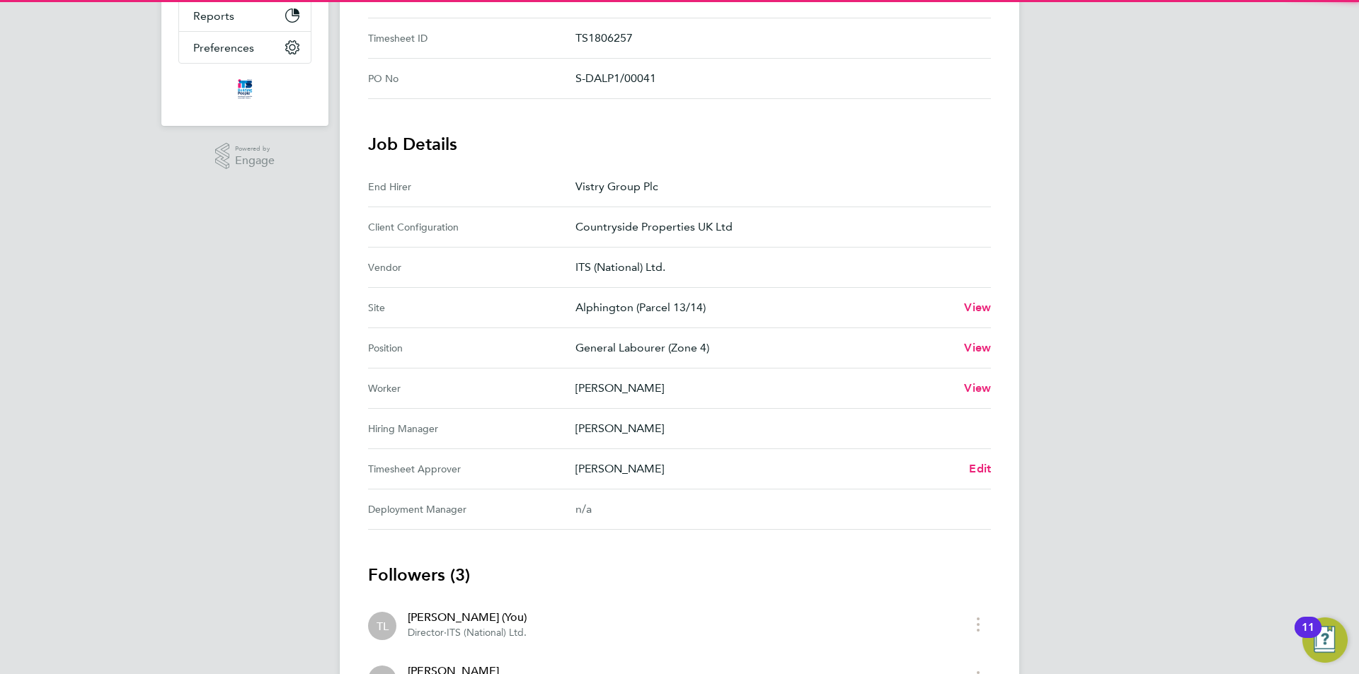
scroll to position [354, 0]
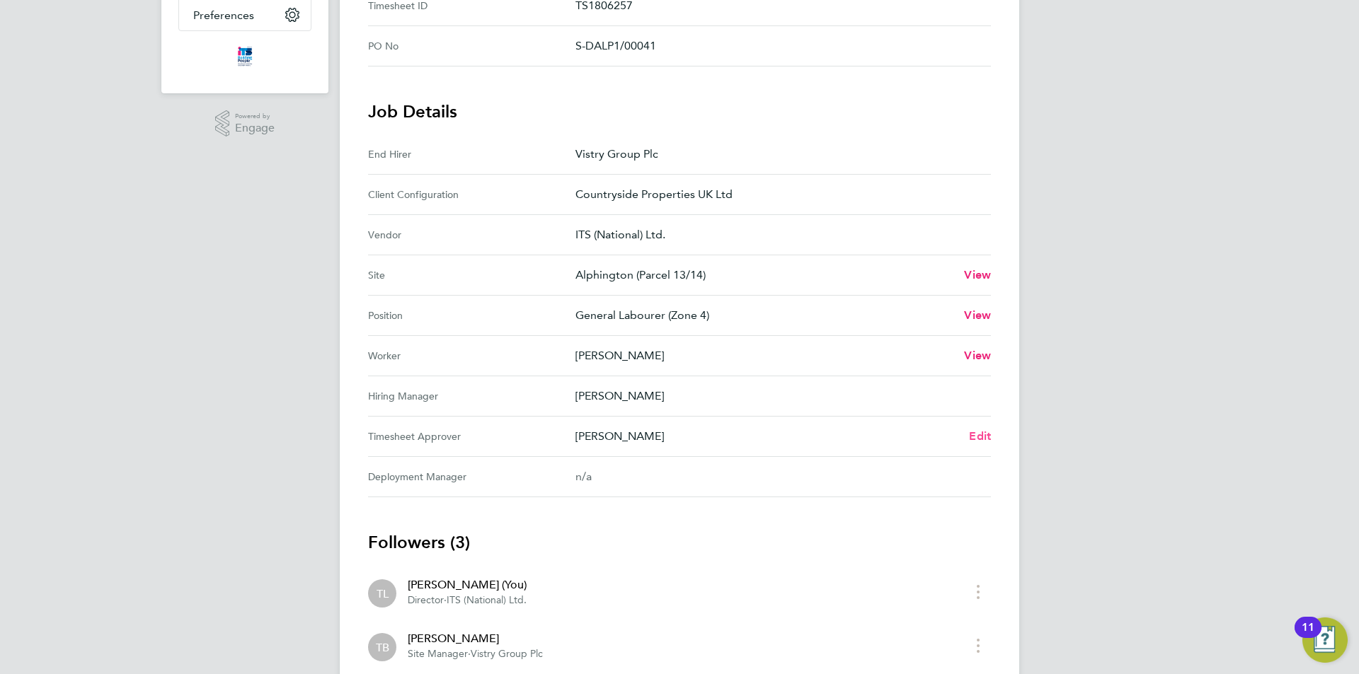
click at [986, 434] on span "Edit" at bounding box center [980, 436] width 22 height 13
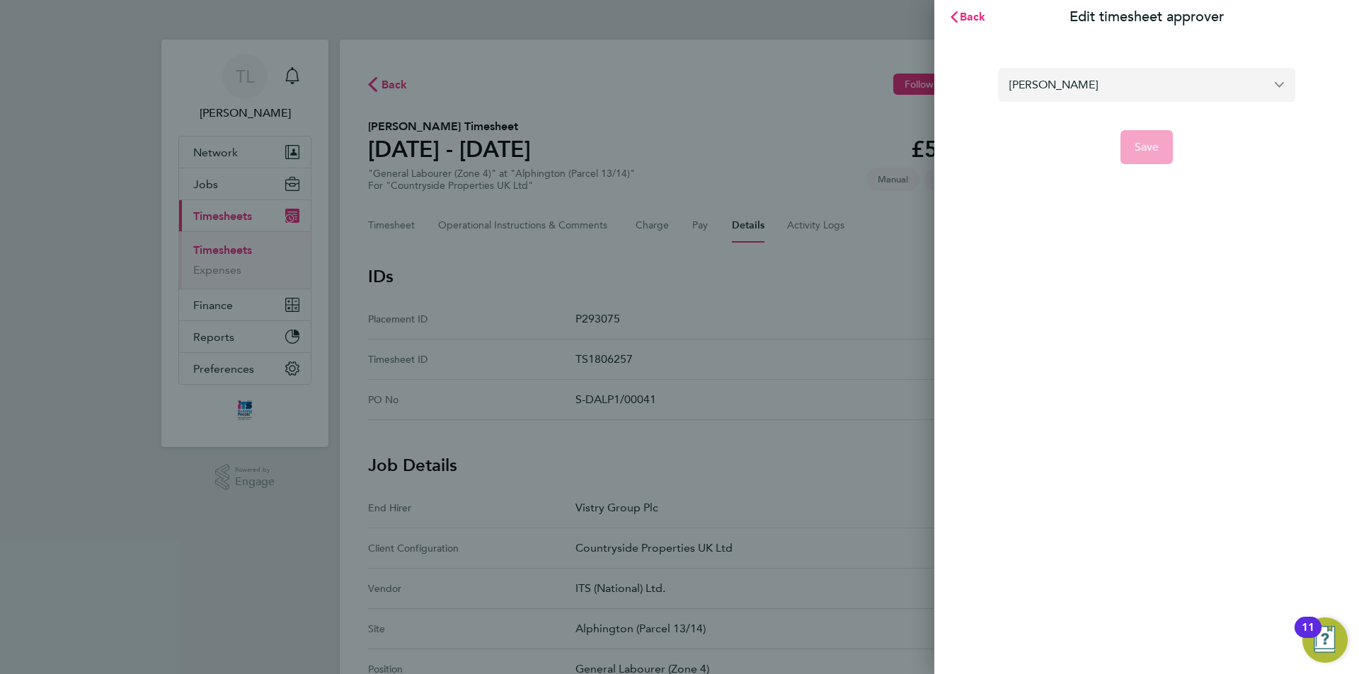
click at [1117, 92] on input "Shawn Helley" at bounding box center [1146, 84] width 297 height 33
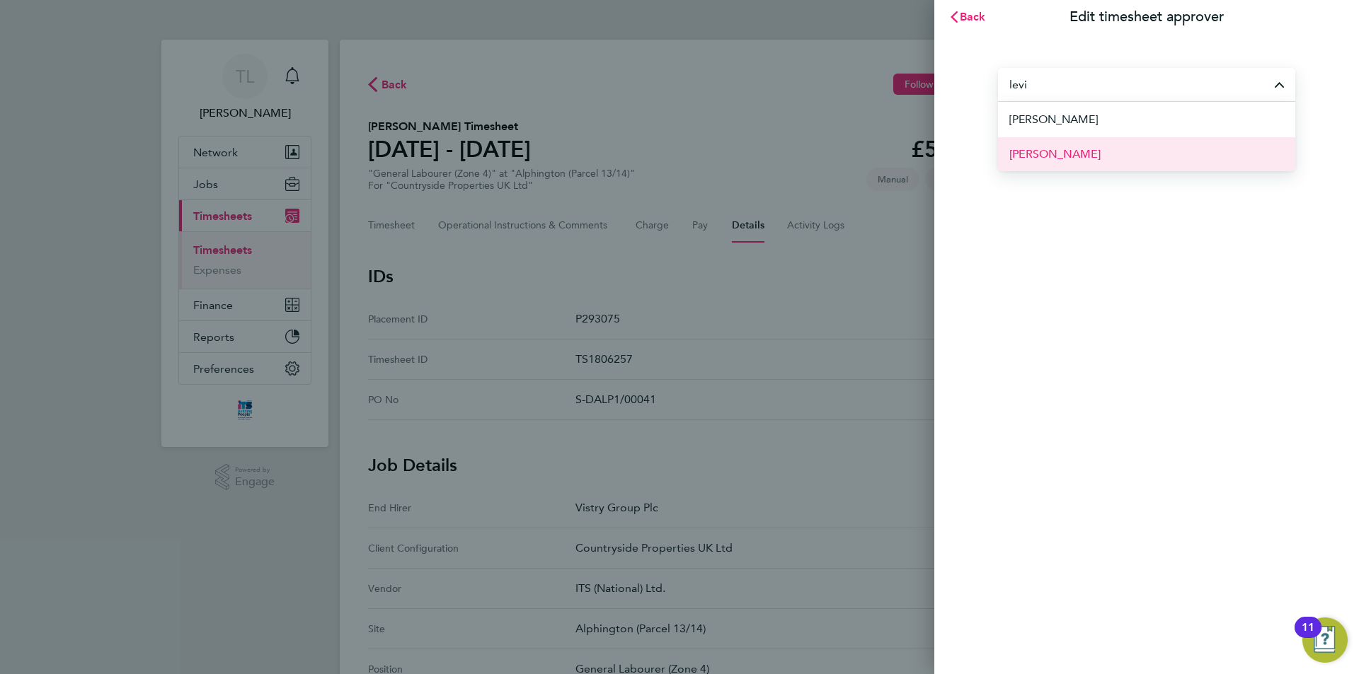
click at [1098, 159] on li "[PERSON_NAME]" at bounding box center [1146, 154] width 297 height 35
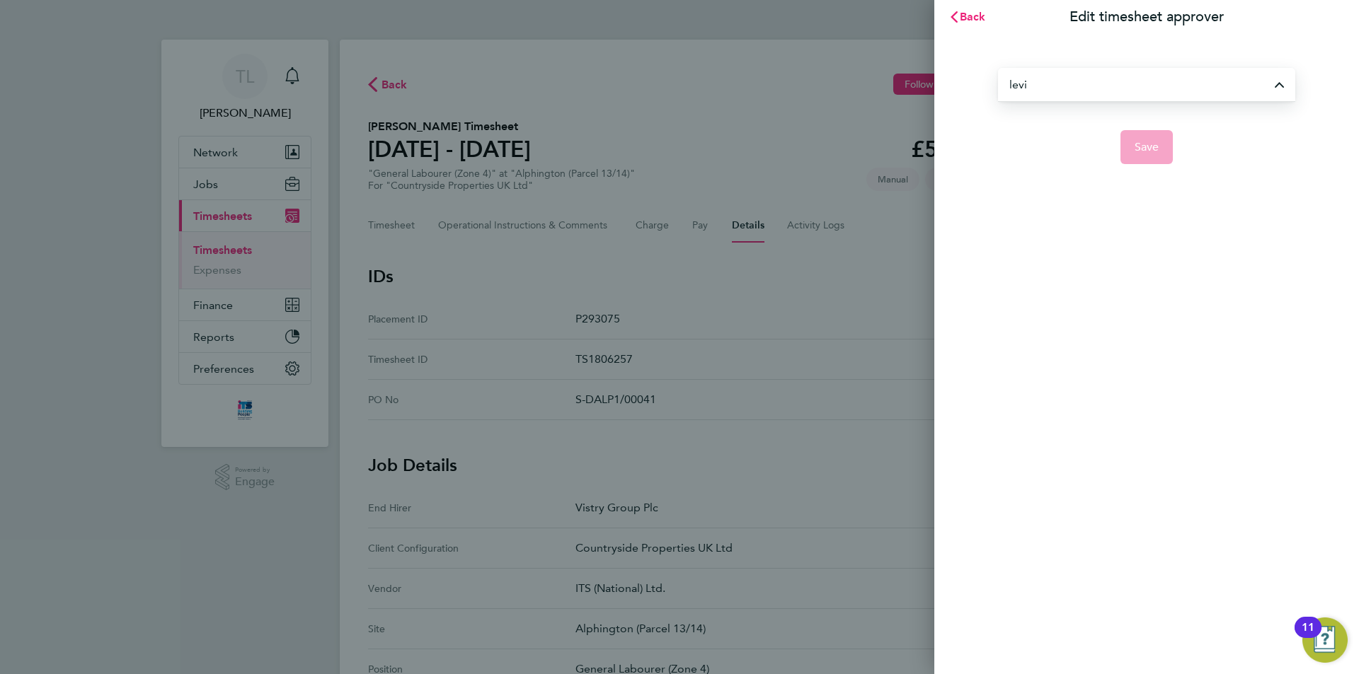
type input "[PERSON_NAME]"
click at [1129, 154] on button "Save" at bounding box center [1146, 147] width 53 height 34
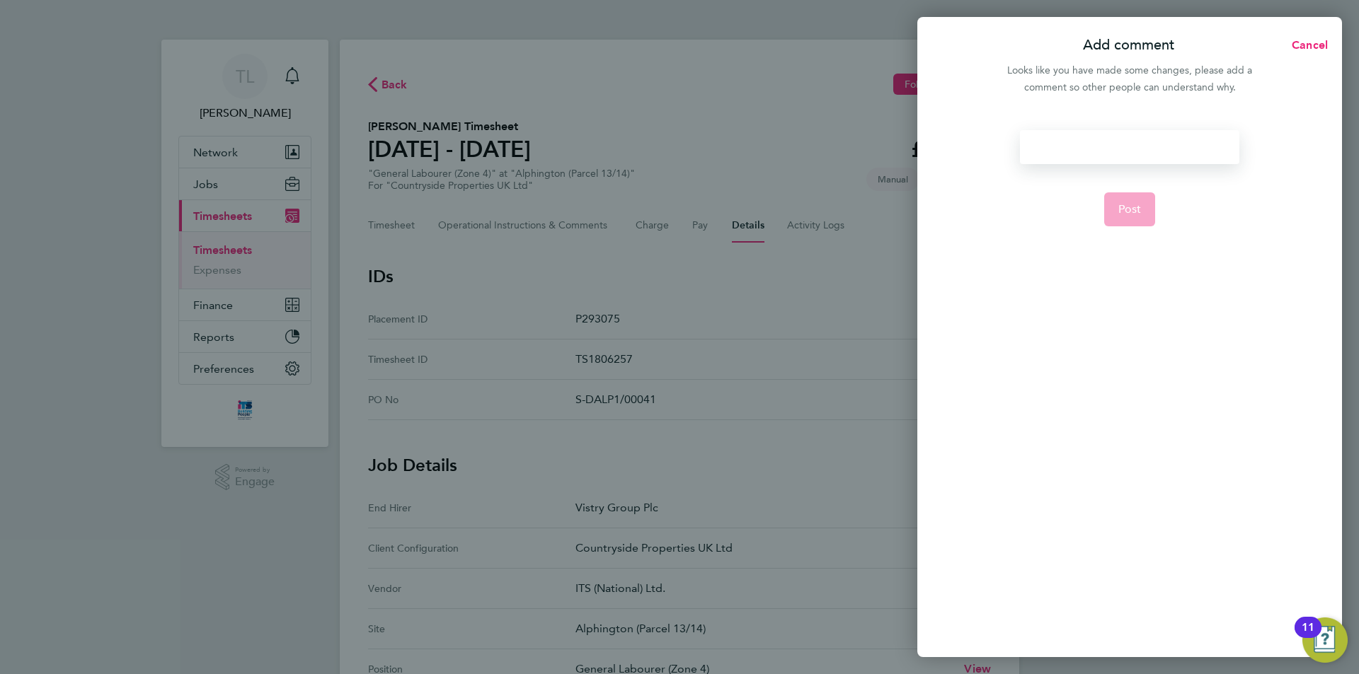
click at [1121, 156] on div at bounding box center [1129, 147] width 219 height 34
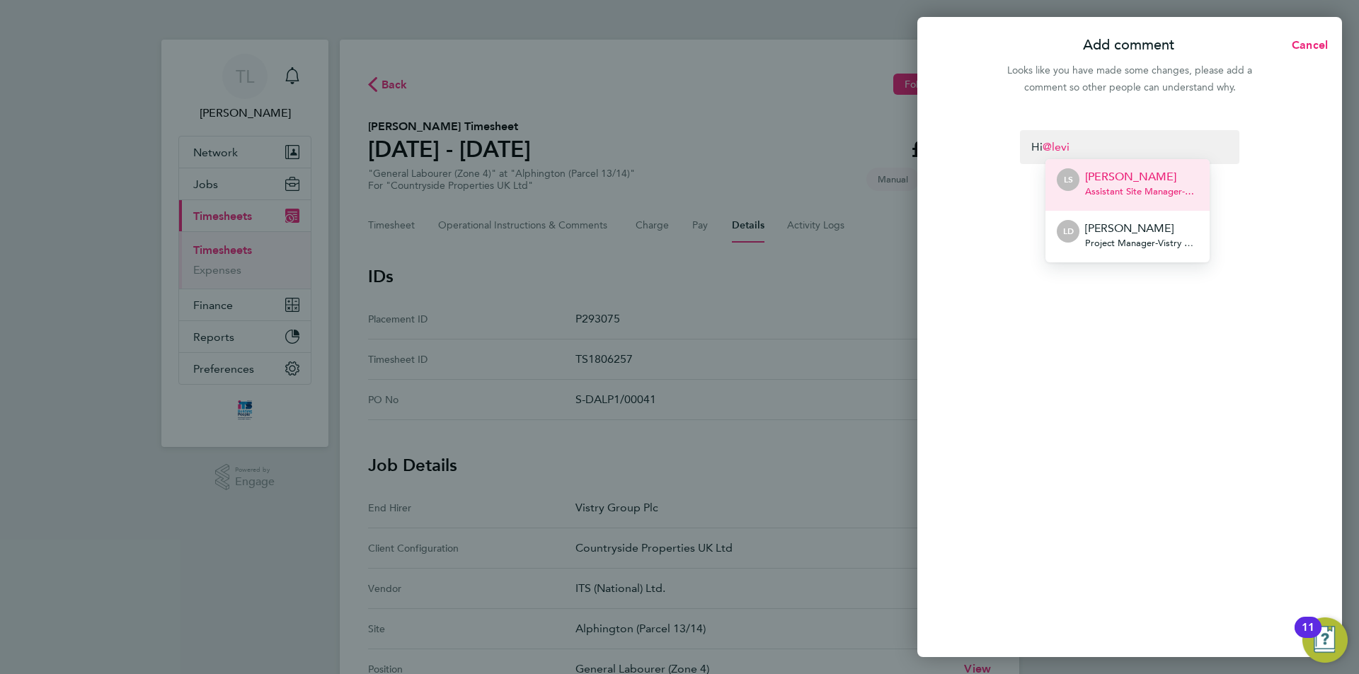
click at [1116, 182] on p "[PERSON_NAME]" at bounding box center [1141, 176] width 113 height 17
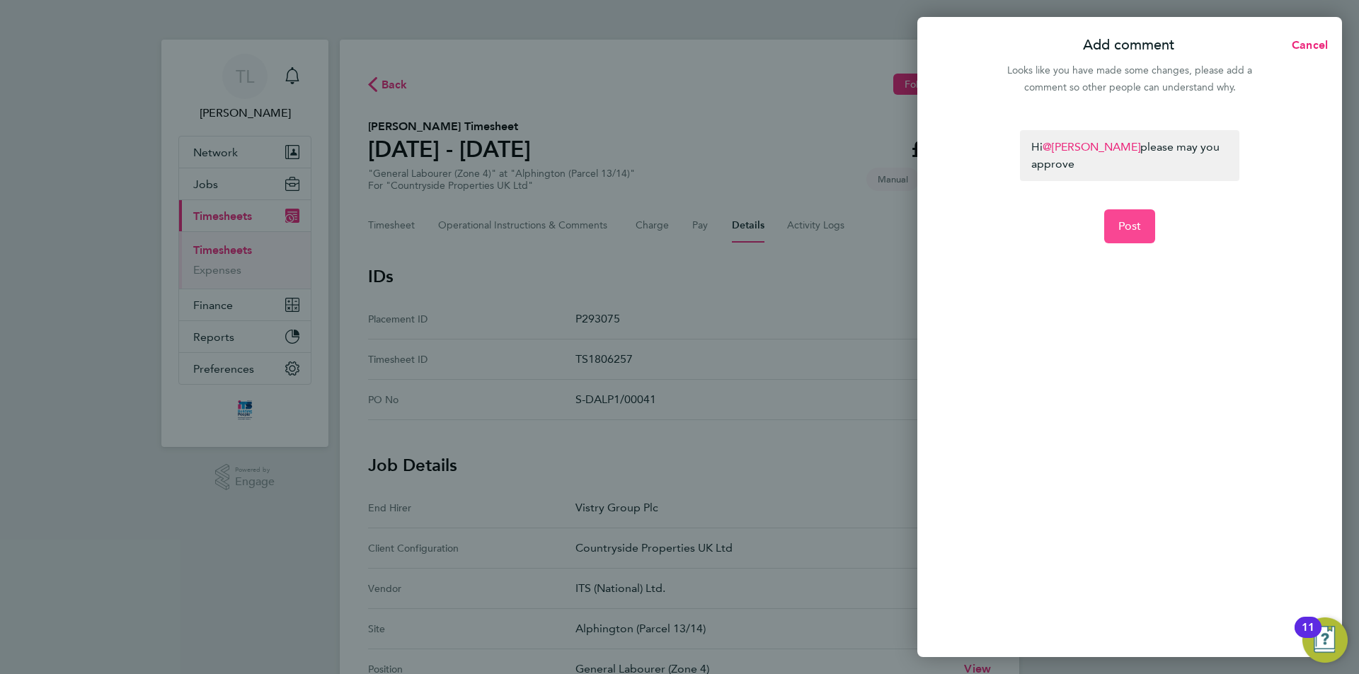
click at [1120, 212] on button "Post" at bounding box center [1130, 226] width 52 height 34
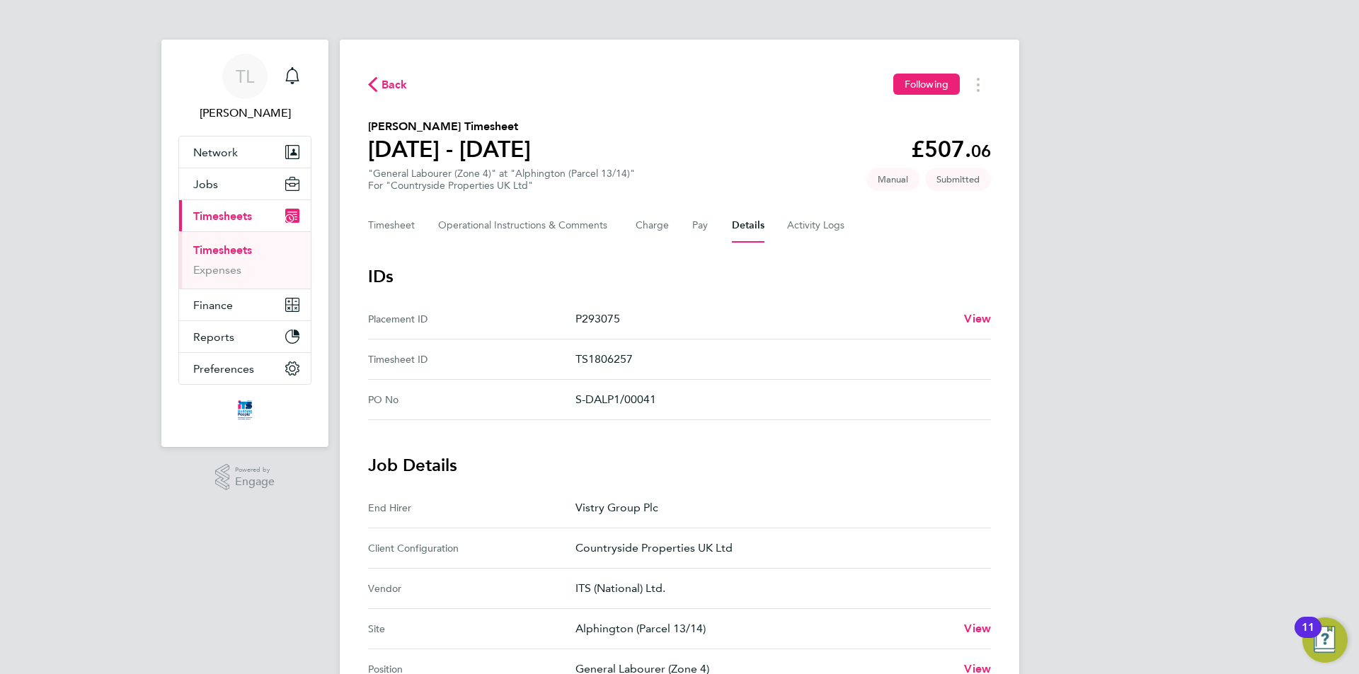
click at [397, 91] on span "Back" at bounding box center [394, 84] width 26 height 17
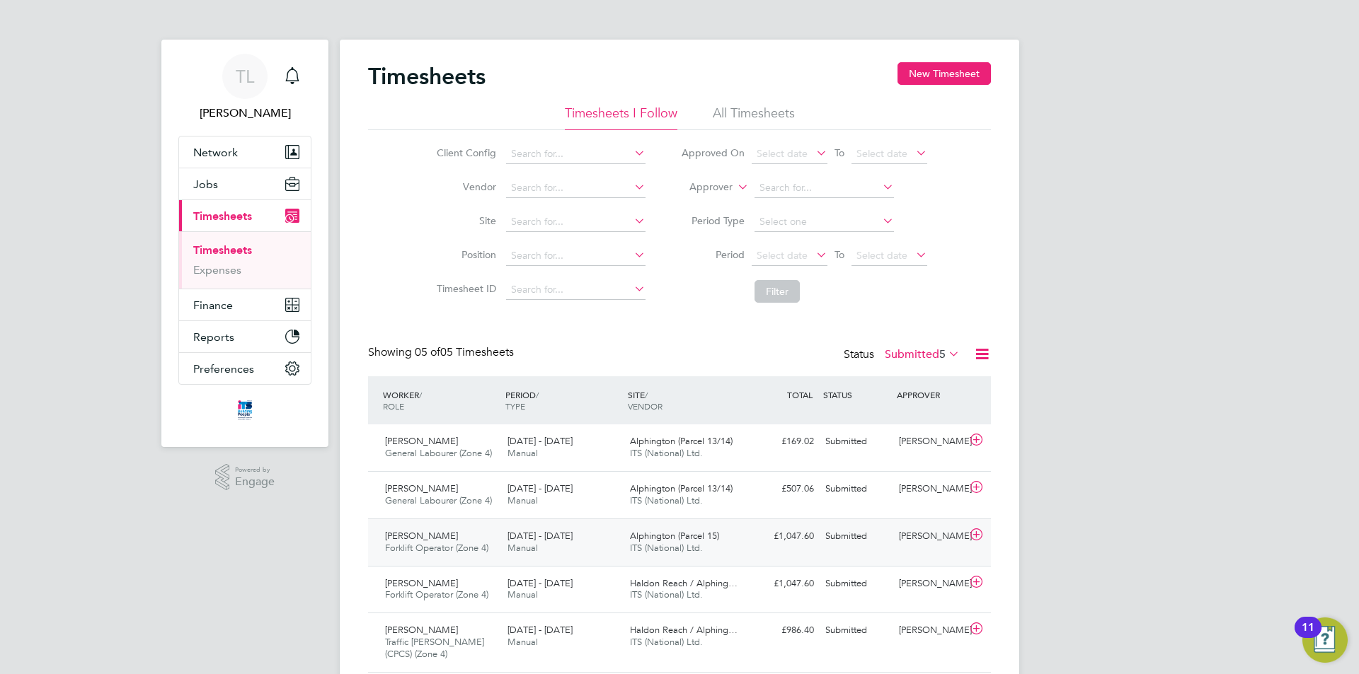
click at [942, 533] on div "[PERSON_NAME]" at bounding box center [930, 536] width 74 height 23
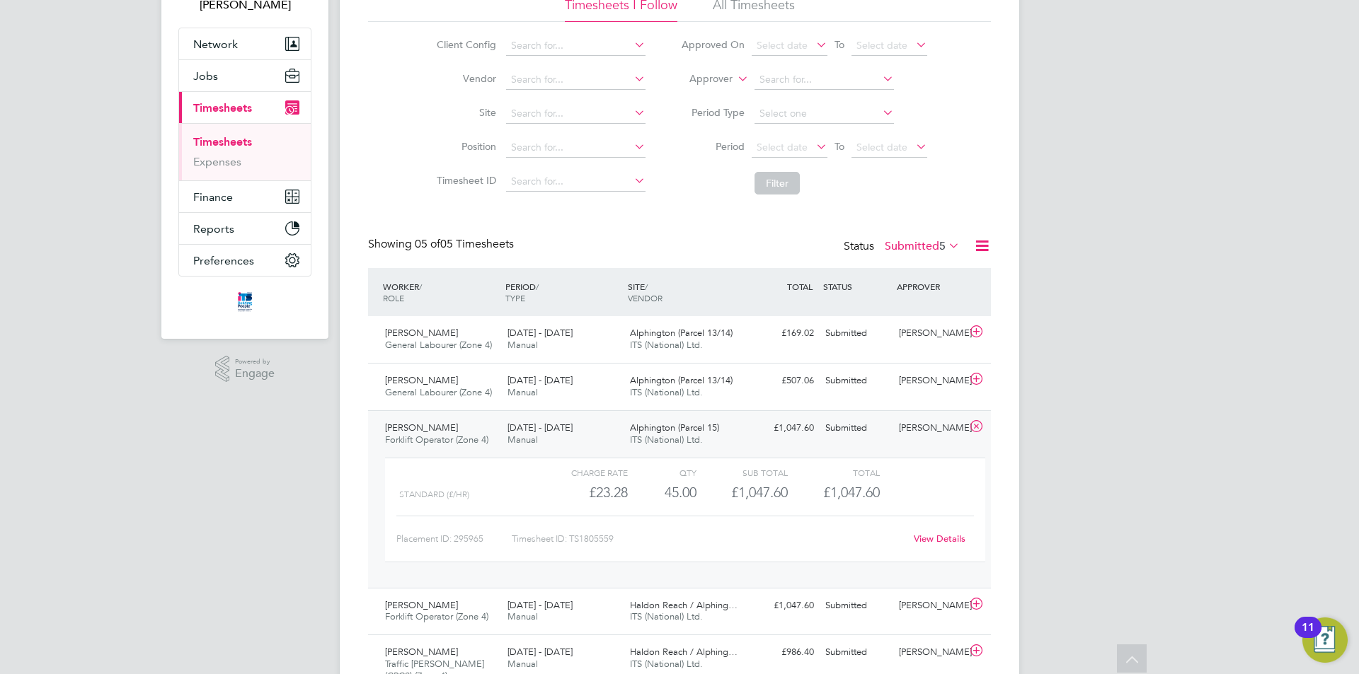
scroll to position [142, 0]
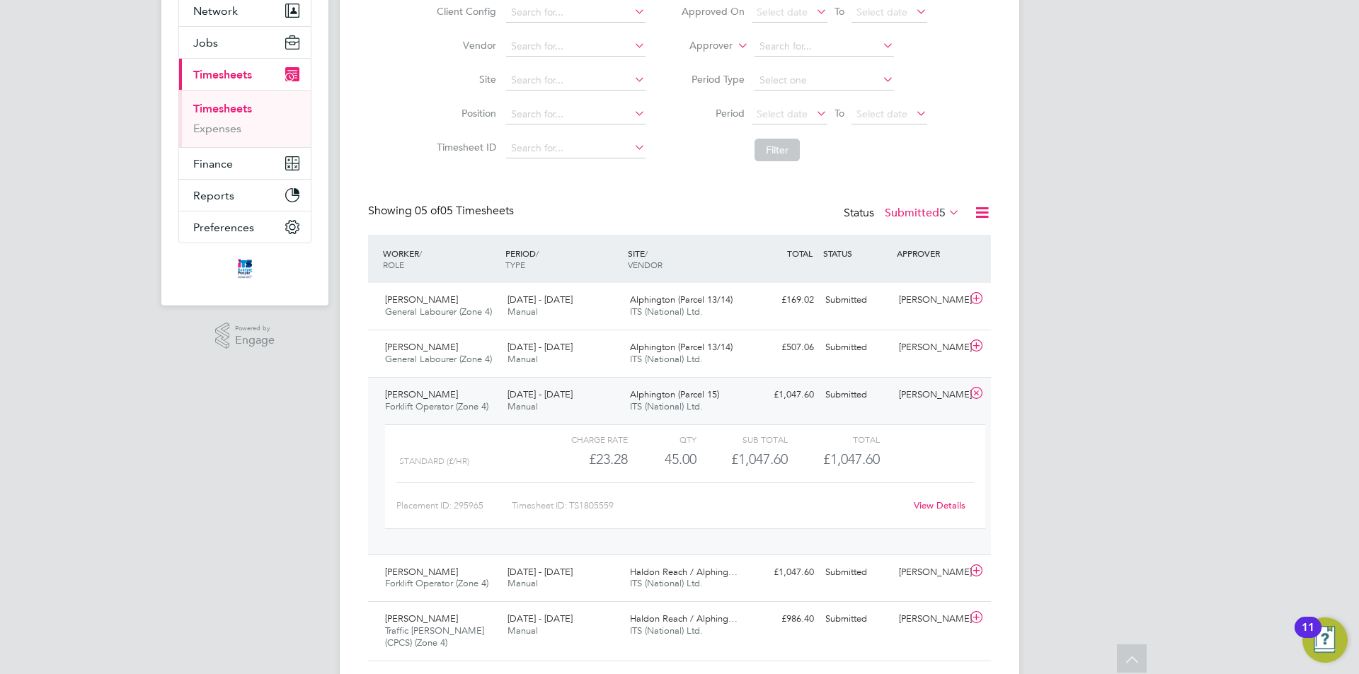
click at [955, 498] on div "View Details" at bounding box center [938, 506] width 69 height 23
click at [945, 508] on link "View Details" at bounding box center [940, 506] width 52 height 12
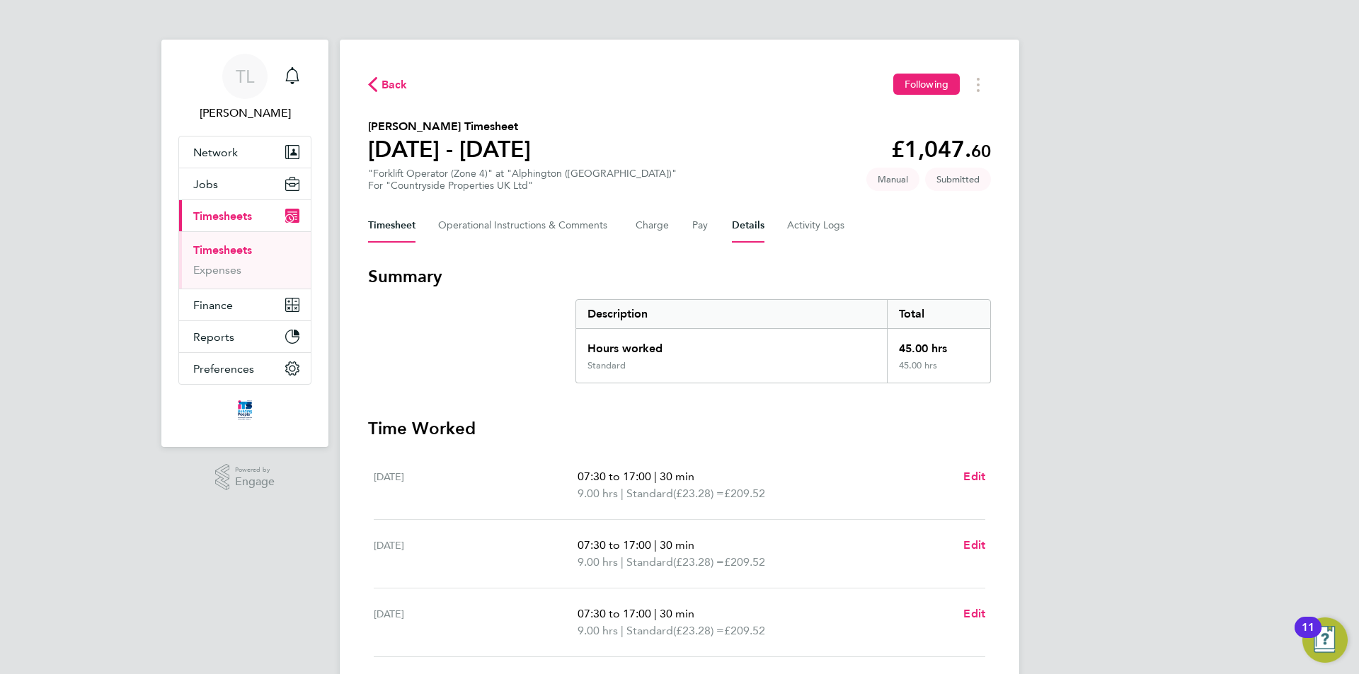
click at [756, 226] on button "Details" at bounding box center [748, 226] width 33 height 34
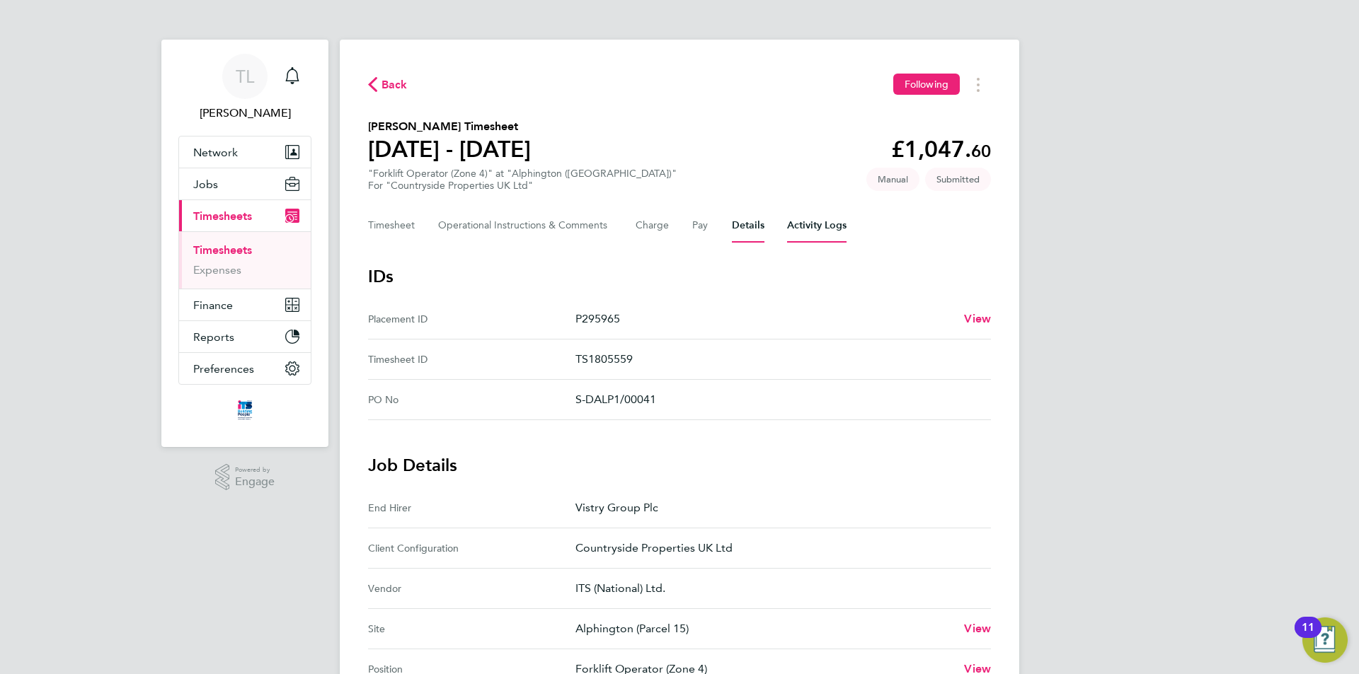
click at [815, 236] on Logs-tab "Activity Logs" at bounding box center [816, 226] width 59 height 34
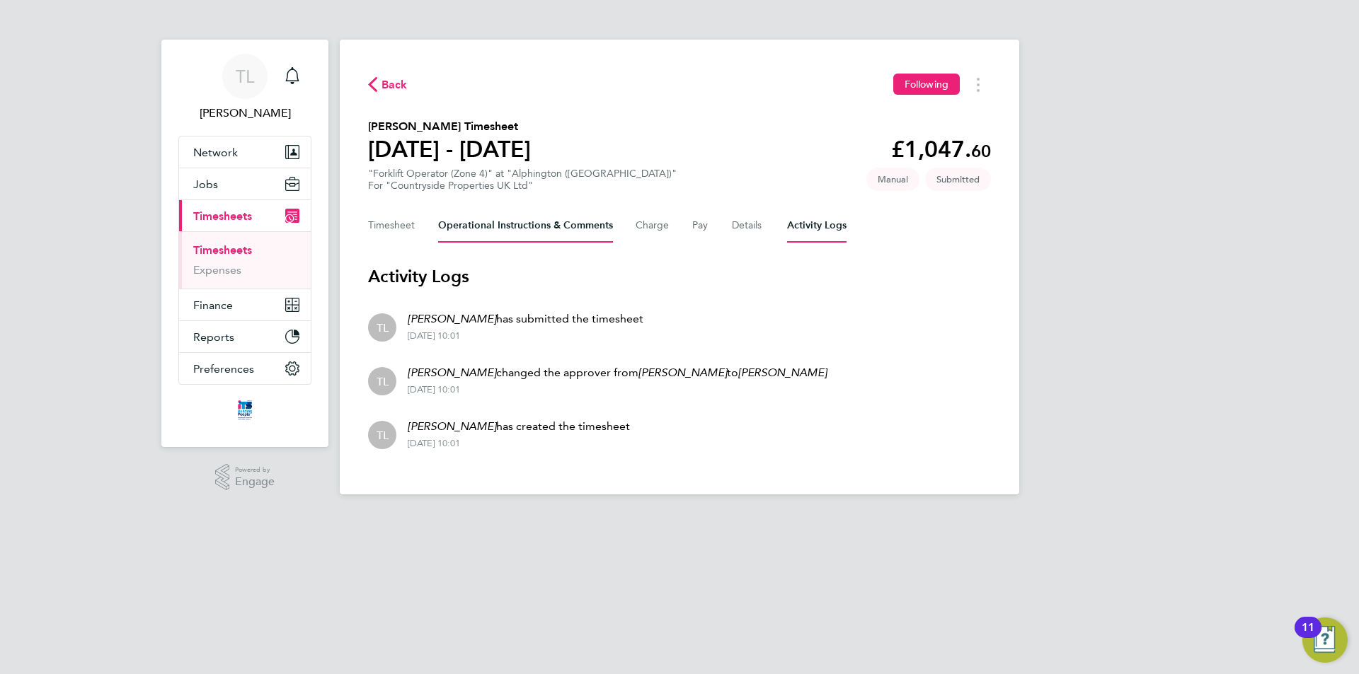
click at [485, 226] on Comments-tab "Operational Instructions & Comments" at bounding box center [525, 226] width 175 height 34
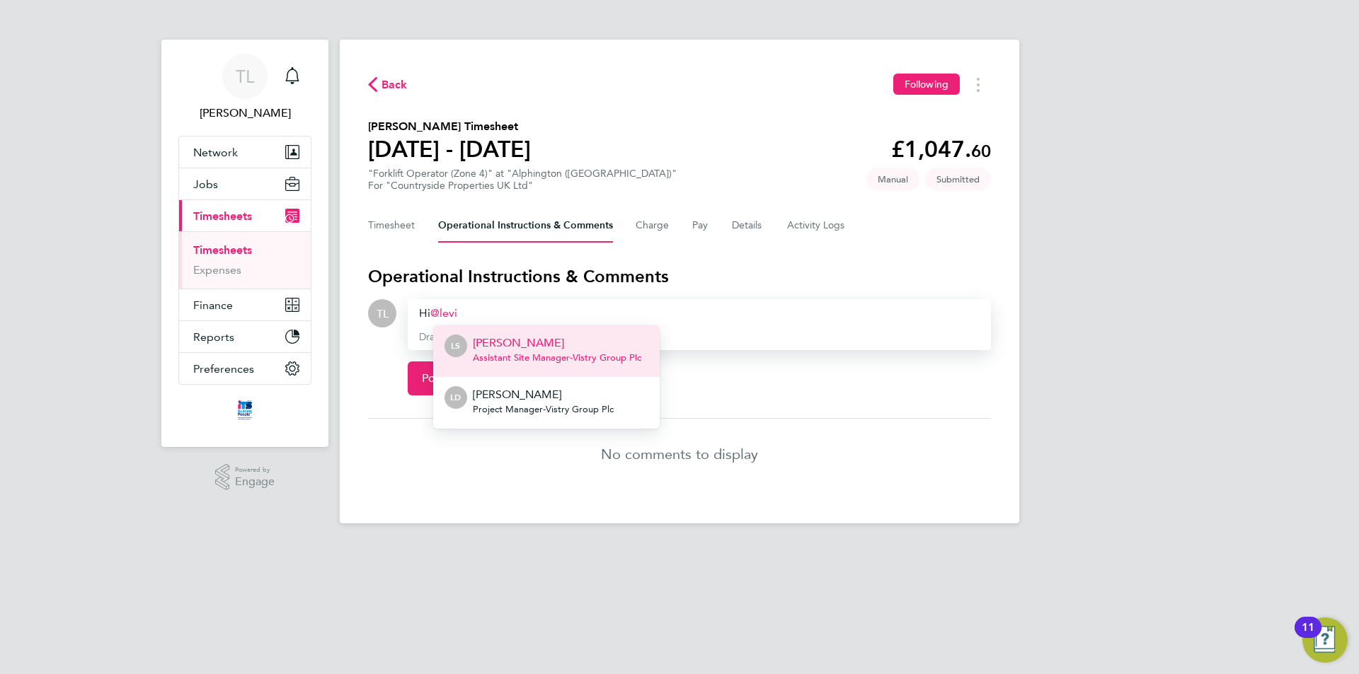
click at [481, 340] on p "[PERSON_NAME]" at bounding box center [557, 343] width 168 height 17
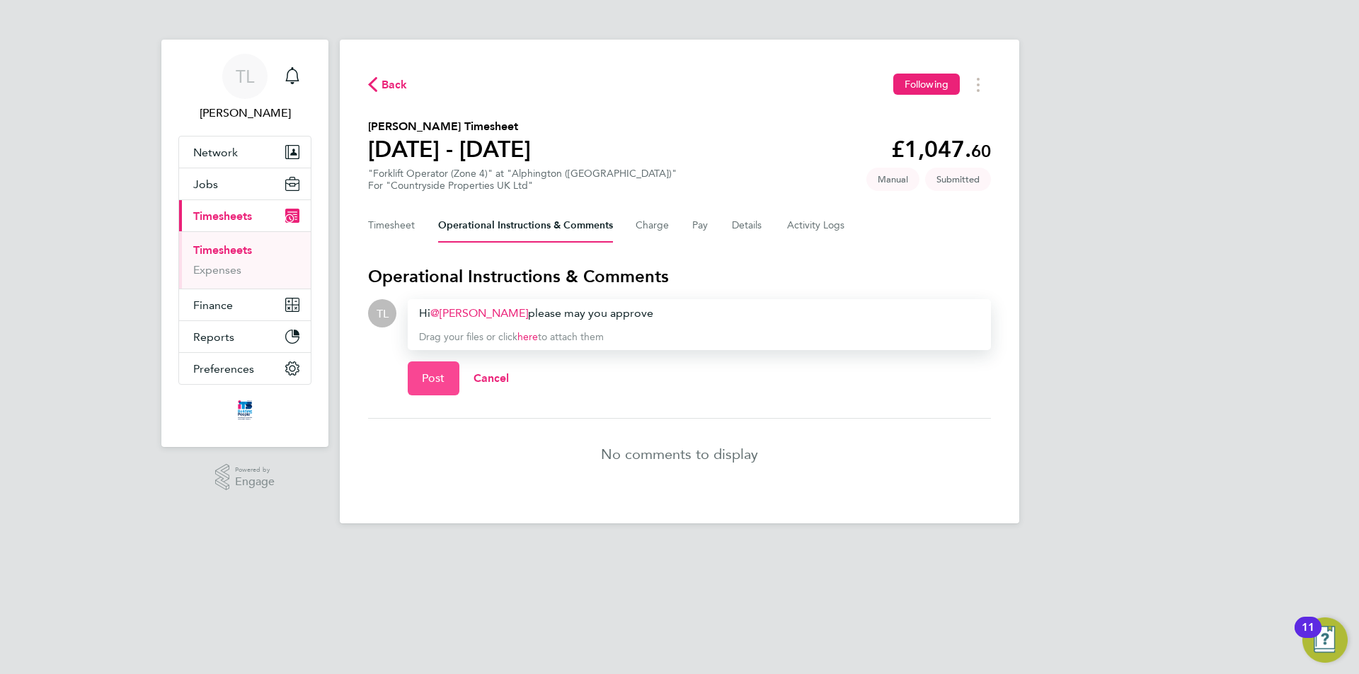
click at [438, 371] on button "Post" at bounding box center [434, 379] width 52 height 34
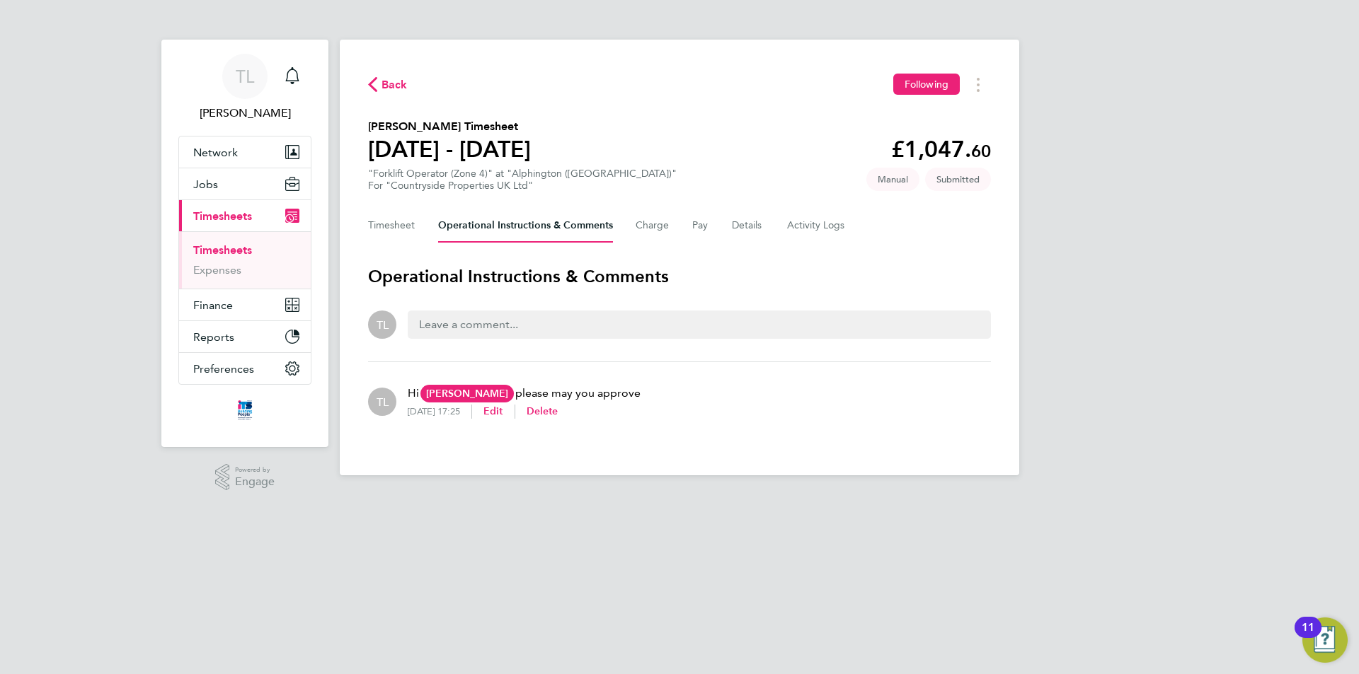
click at [374, 86] on icon "button" at bounding box center [372, 84] width 9 height 15
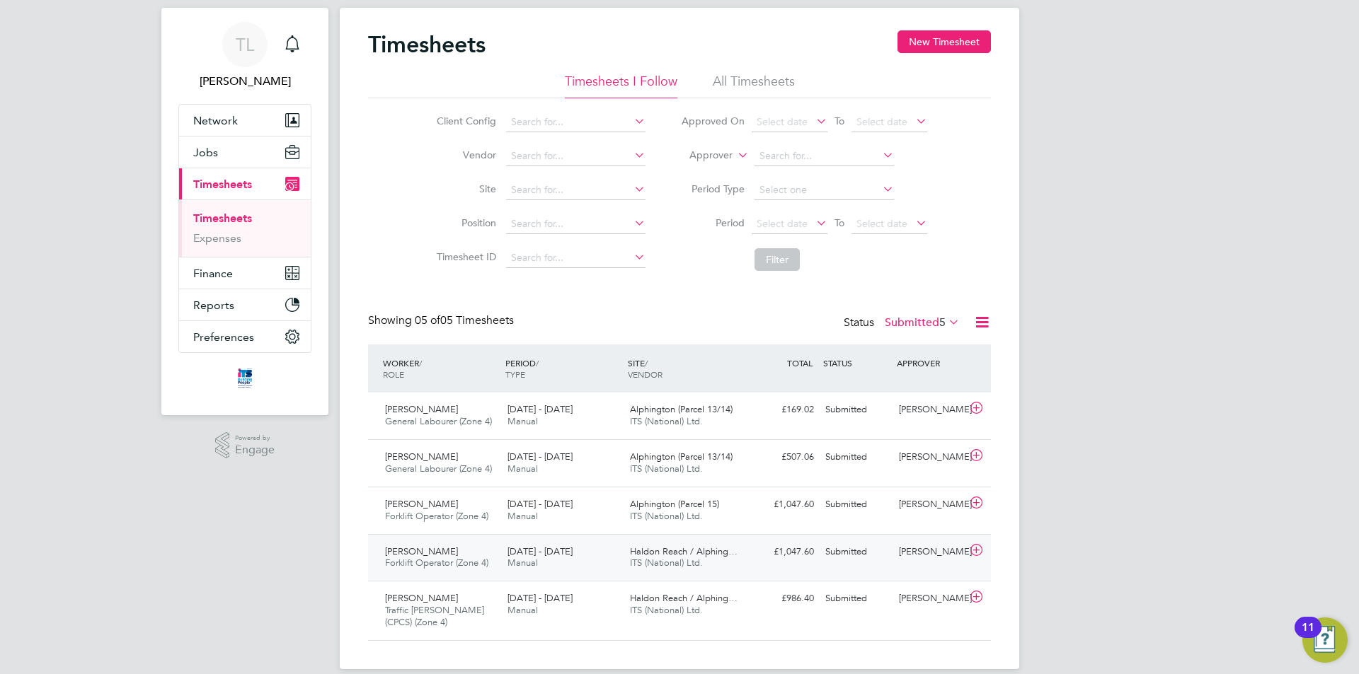
scroll to position [50, 0]
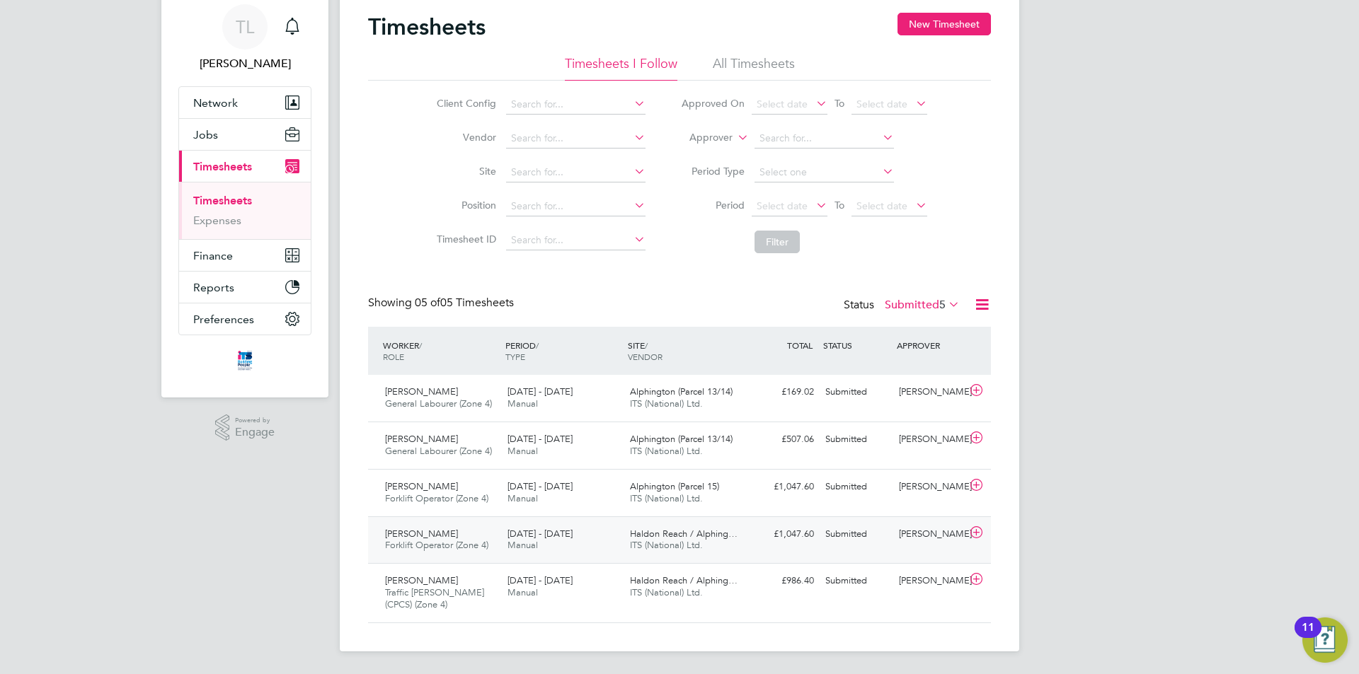
click at [936, 543] on div "[PERSON_NAME]" at bounding box center [930, 534] width 74 height 23
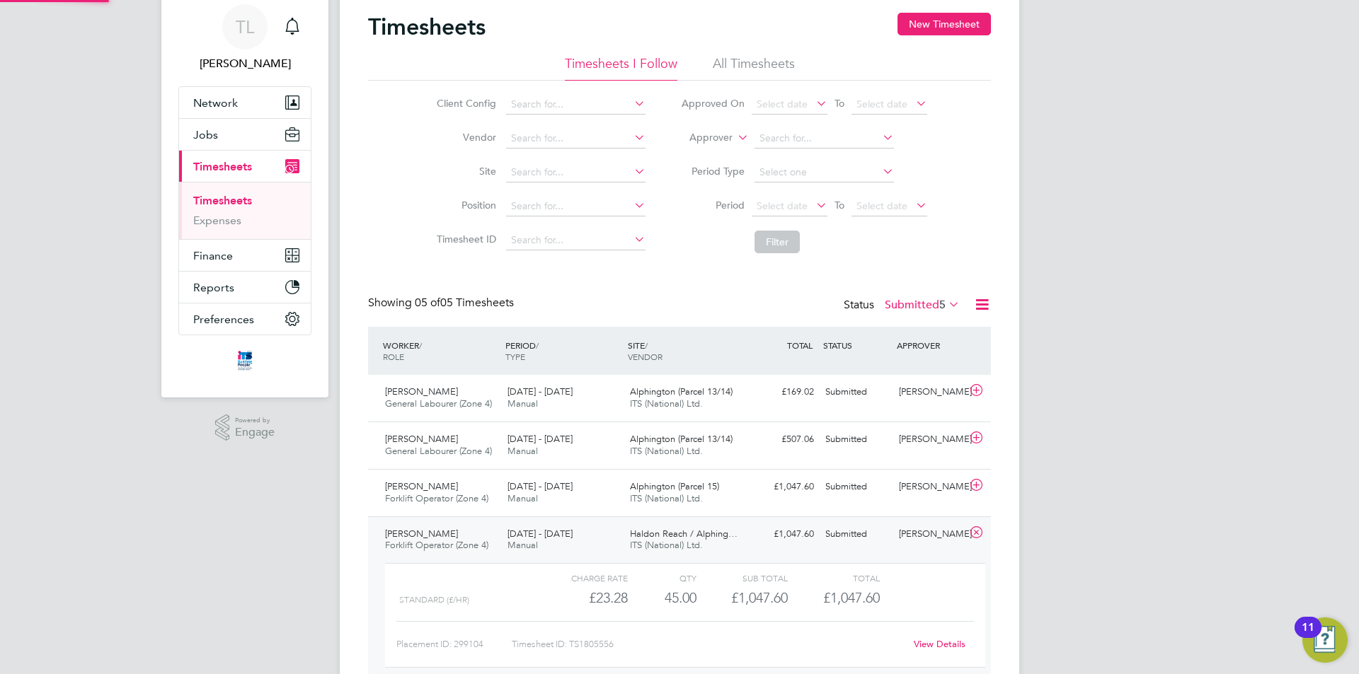
scroll to position [24, 138]
click at [954, 646] on link "View Details" at bounding box center [940, 644] width 52 height 12
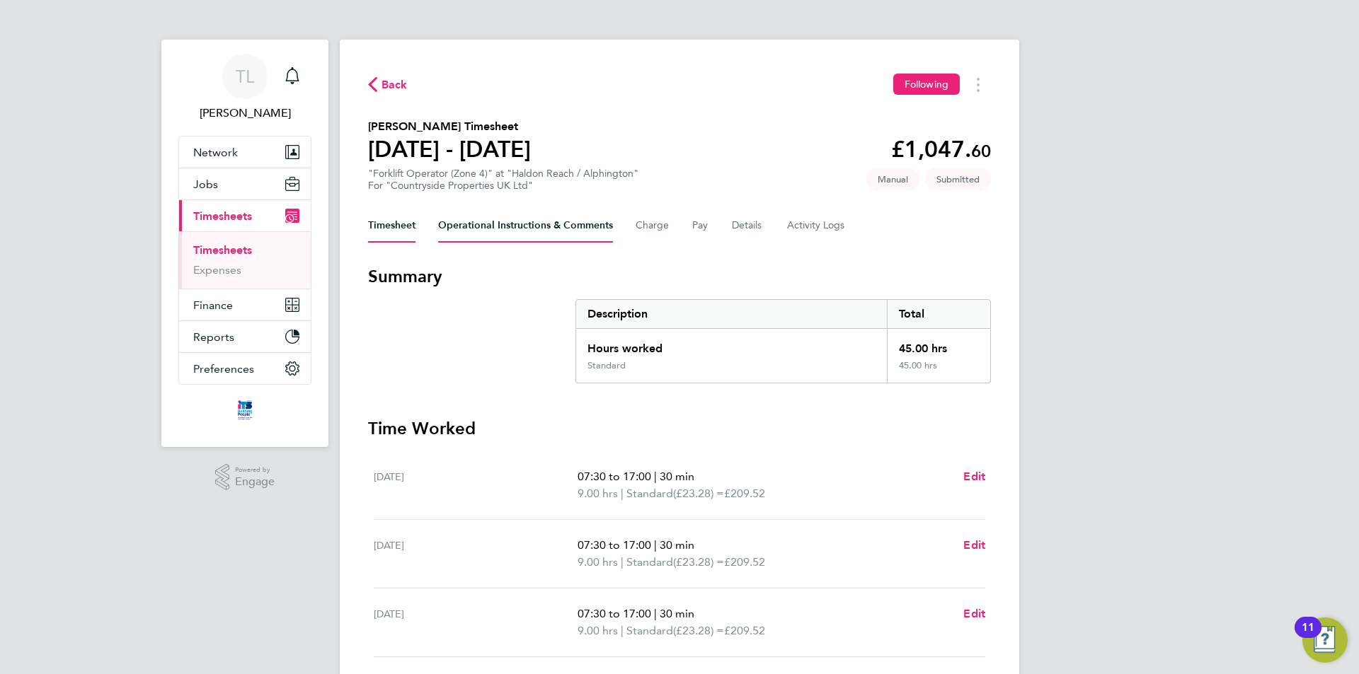
click at [514, 219] on Comments-tab "Operational Instructions & Comments" at bounding box center [525, 226] width 175 height 34
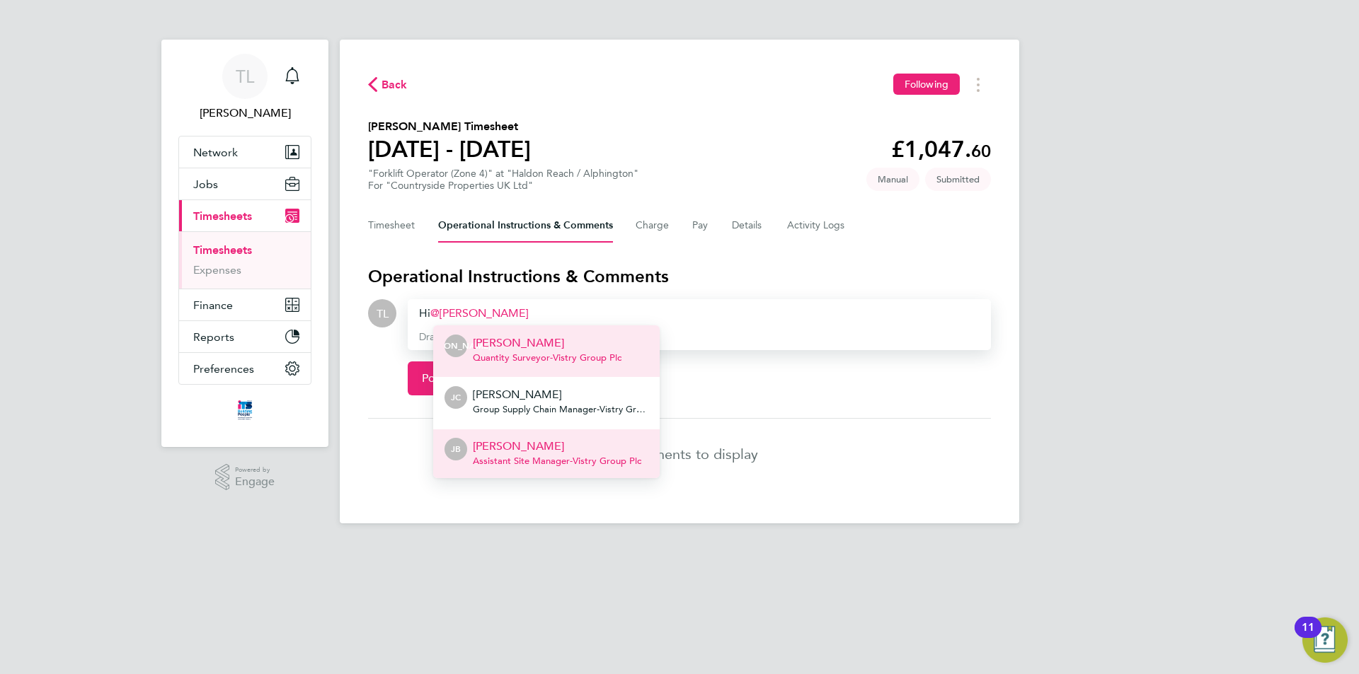
click at [537, 448] on p "[PERSON_NAME]" at bounding box center [557, 446] width 168 height 17
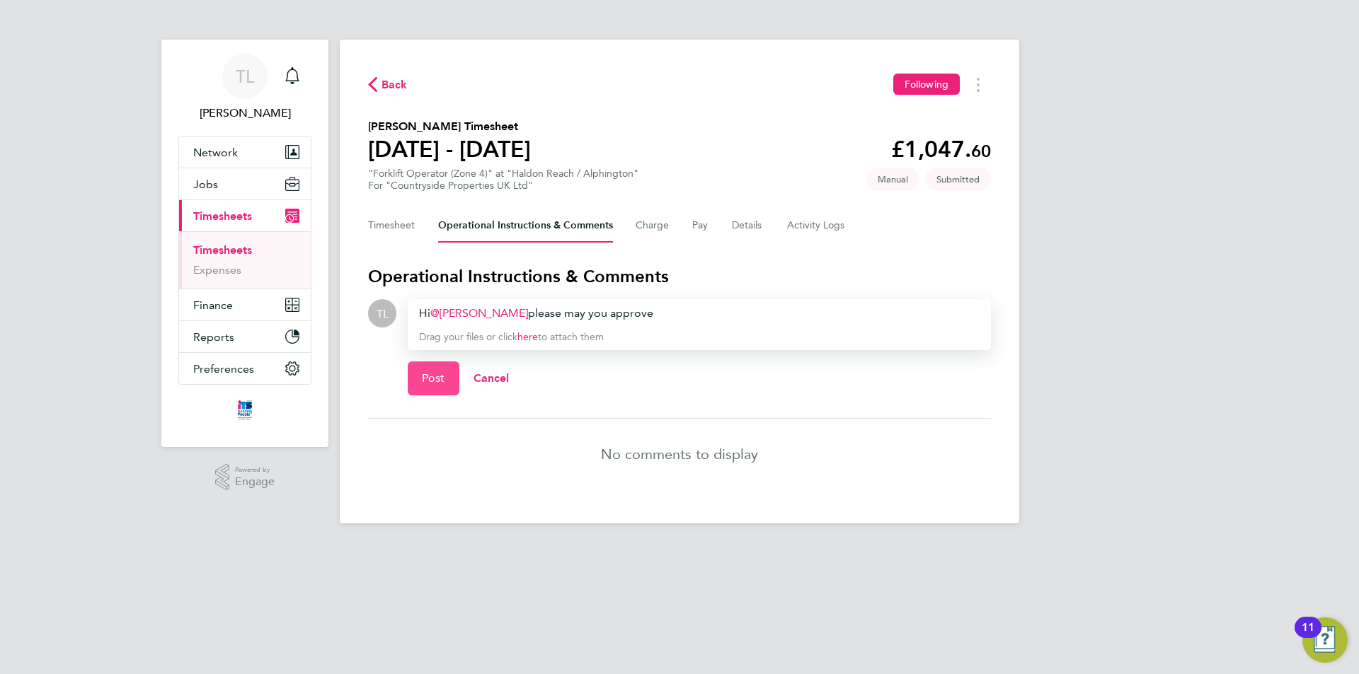
click at [440, 378] on span "Post" at bounding box center [433, 379] width 23 height 14
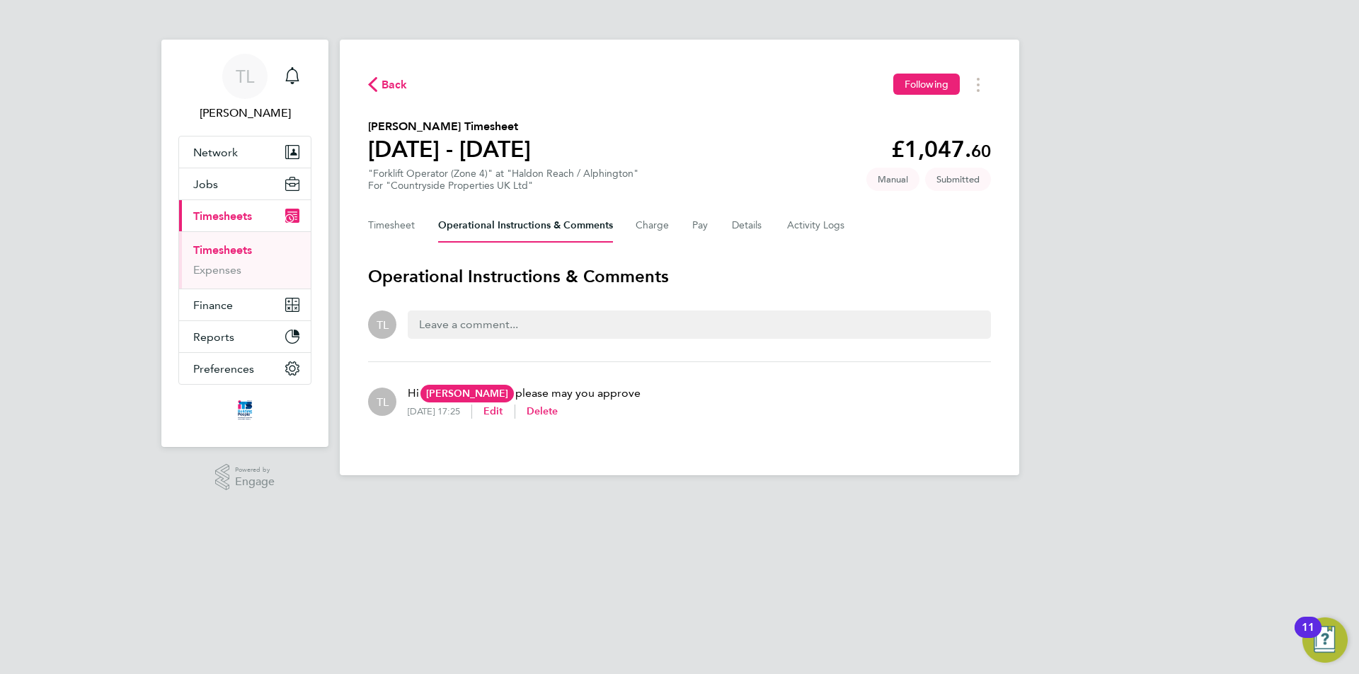
click at [393, 79] on span "Back" at bounding box center [394, 84] width 26 height 17
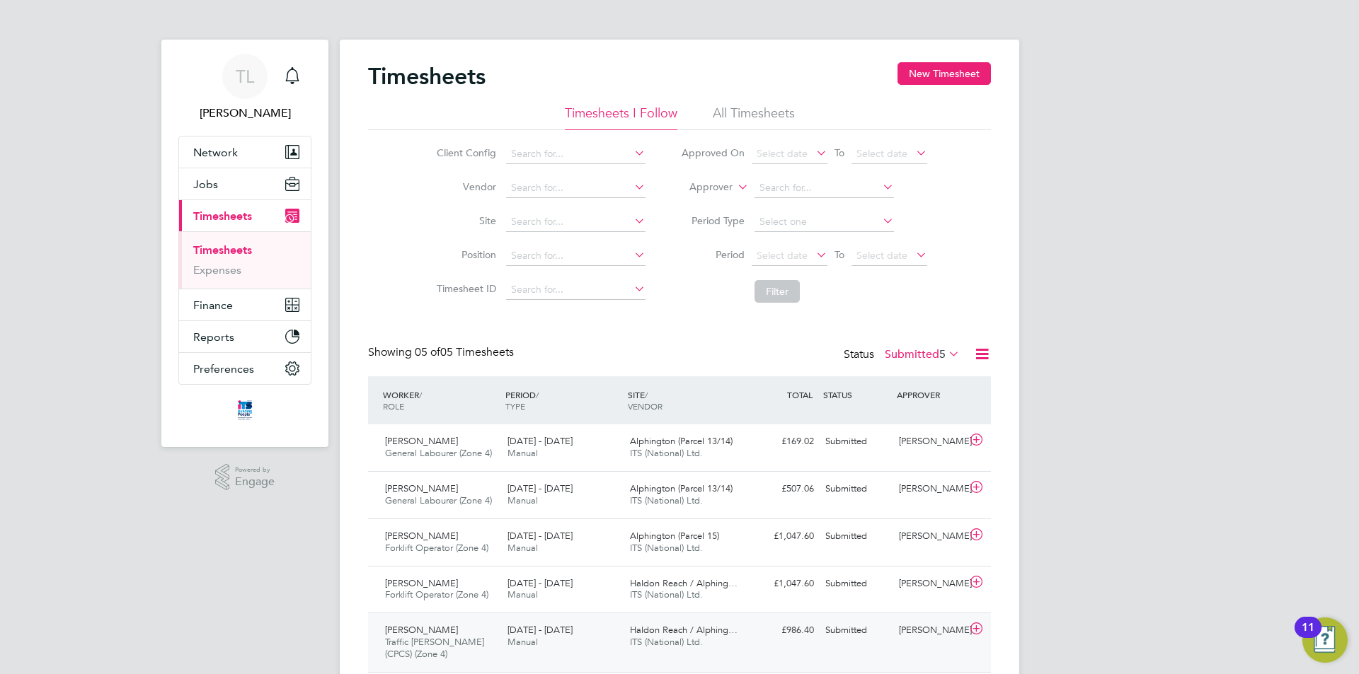
scroll to position [50, 0]
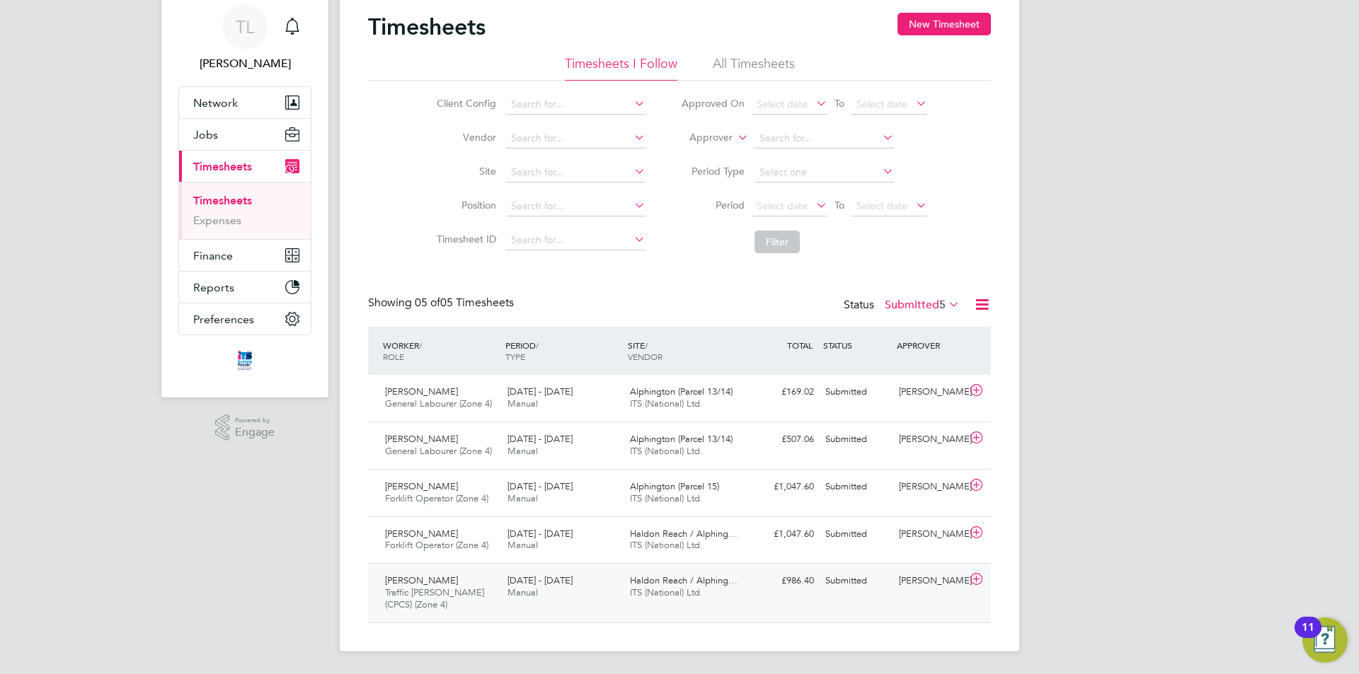
click at [835, 581] on div "Submitted" at bounding box center [856, 581] width 74 height 23
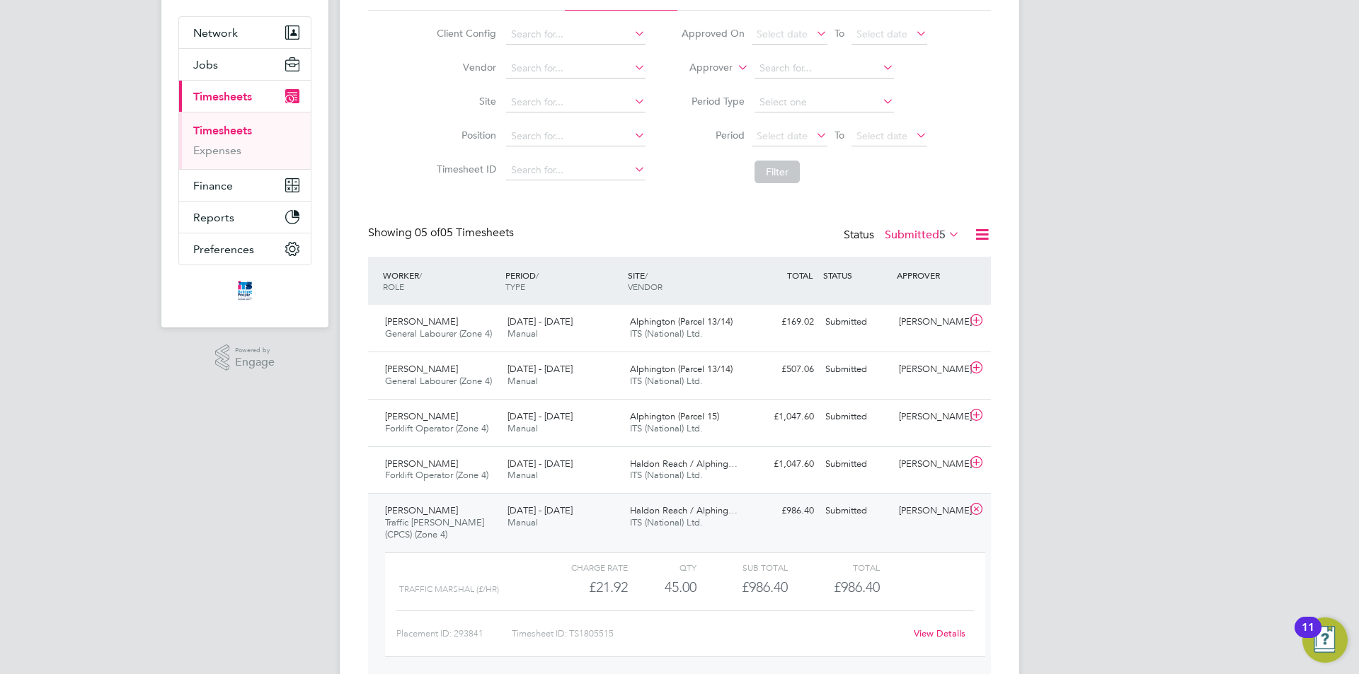
scroll to position [120, 0]
click at [936, 638] on link "View Details" at bounding box center [940, 633] width 52 height 12
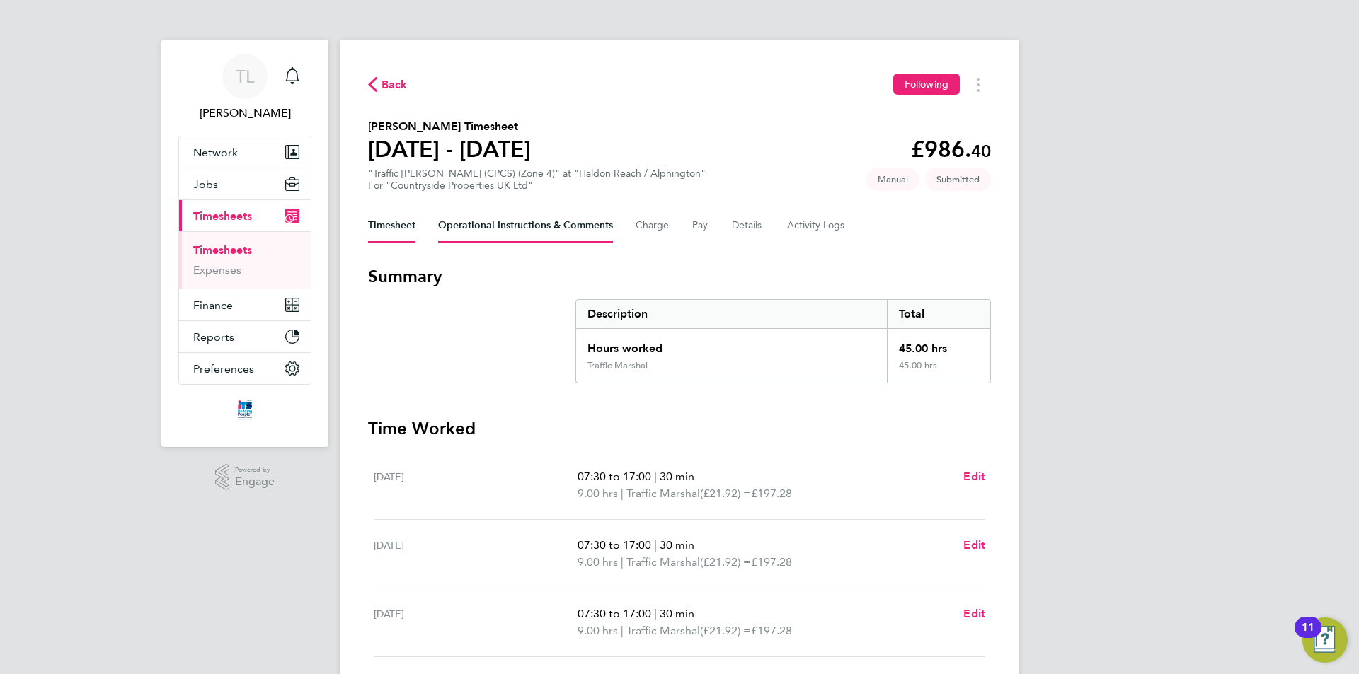
click at [541, 221] on Comments-tab "Operational Instructions & Comments" at bounding box center [525, 226] width 175 height 34
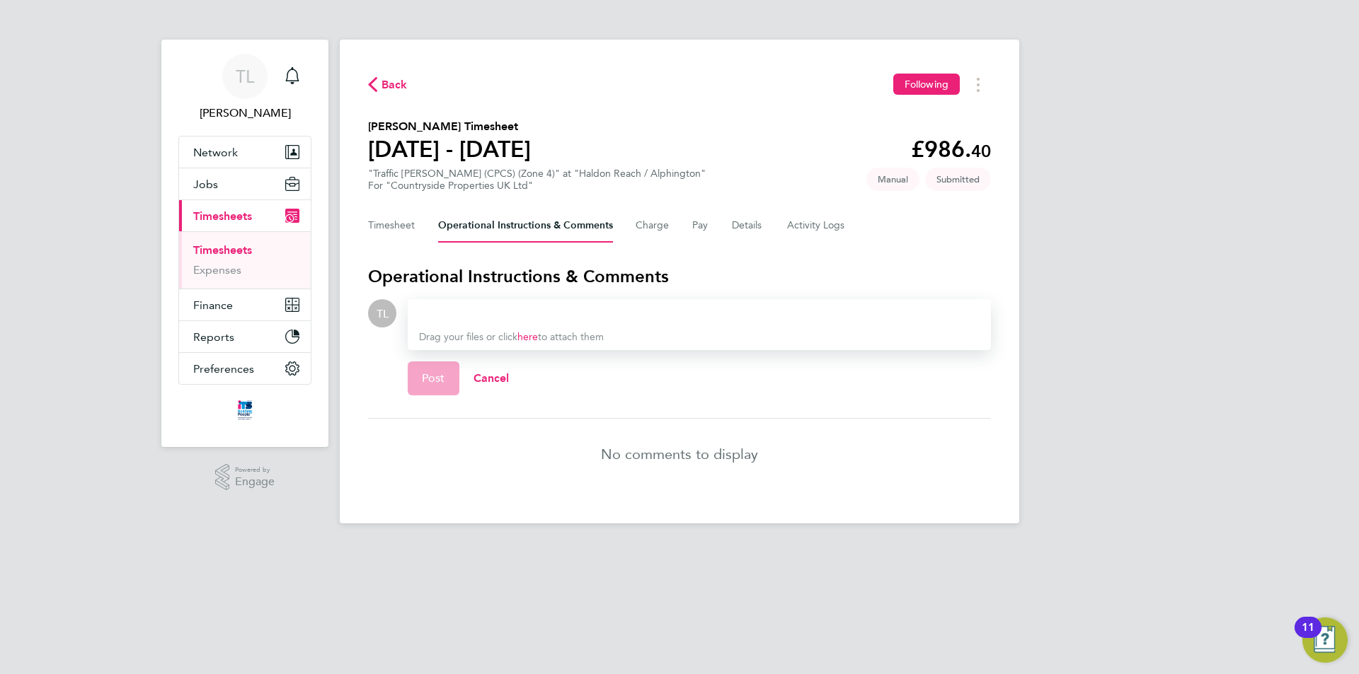
click at [516, 316] on div at bounding box center [699, 313] width 560 height 17
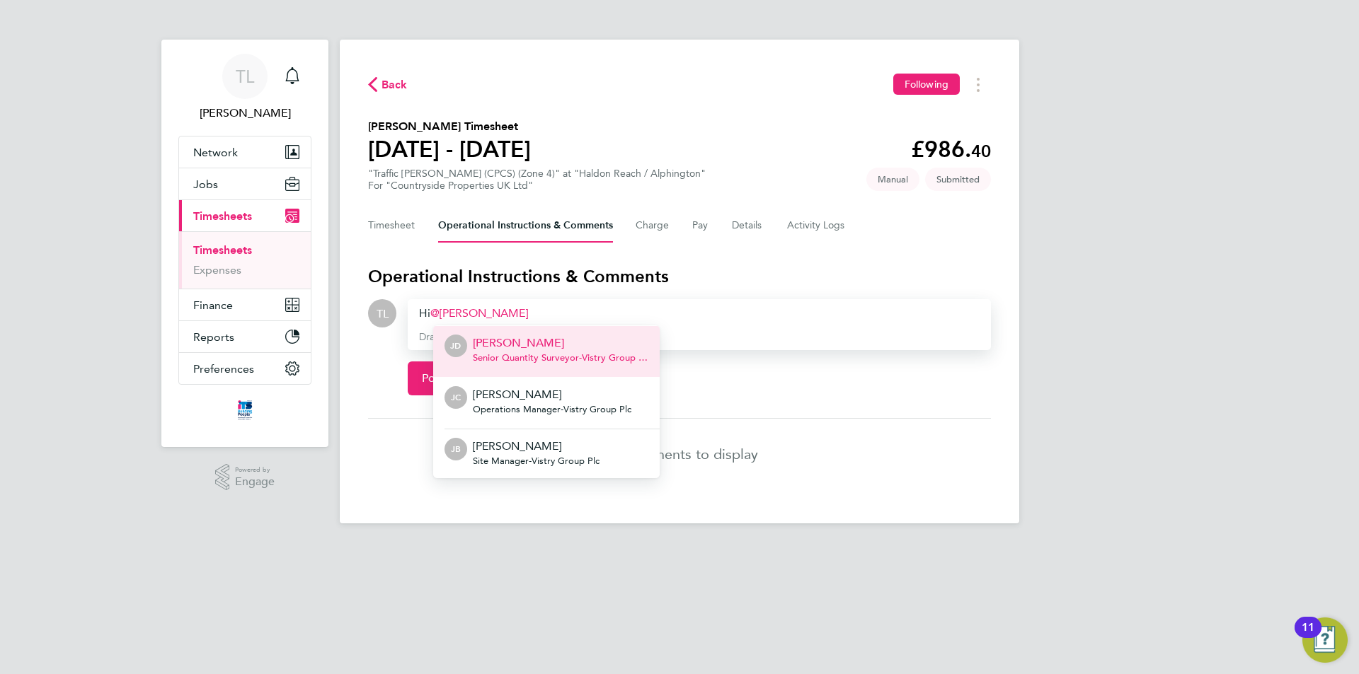
scroll to position [103, 0]
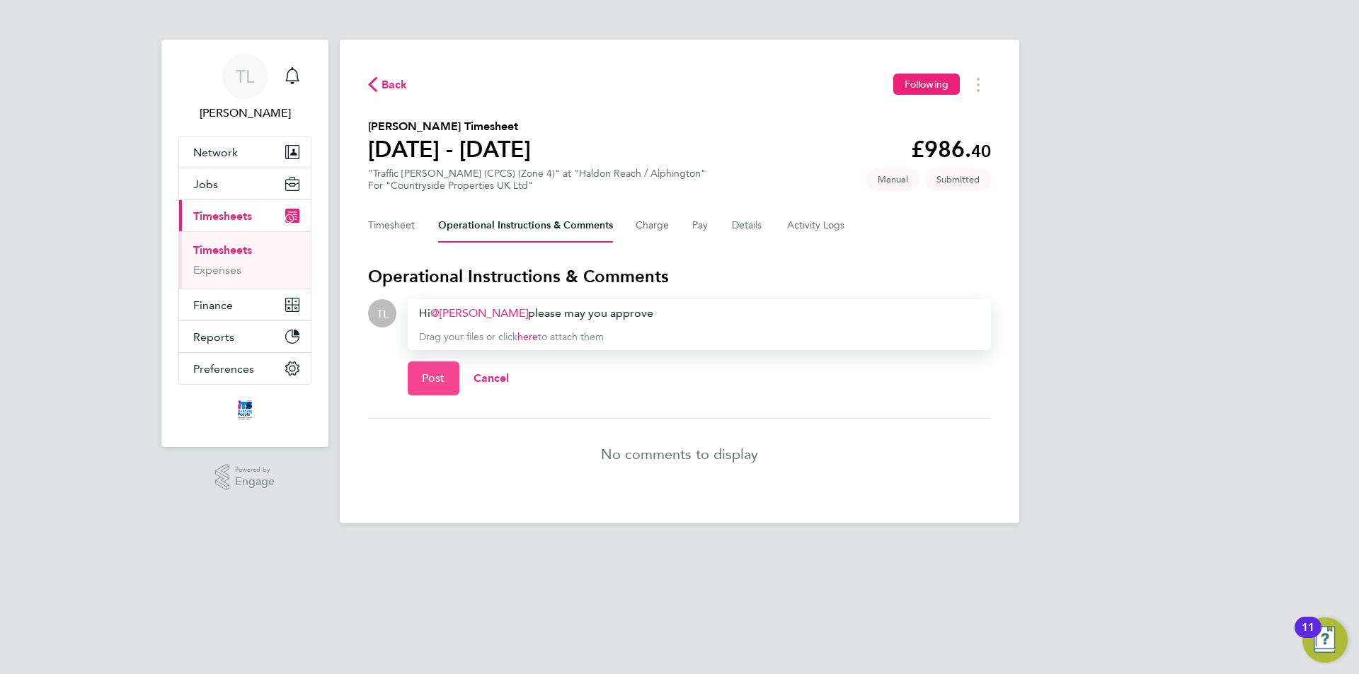
click at [439, 378] on span "Post" at bounding box center [433, 379] width 23 height 14
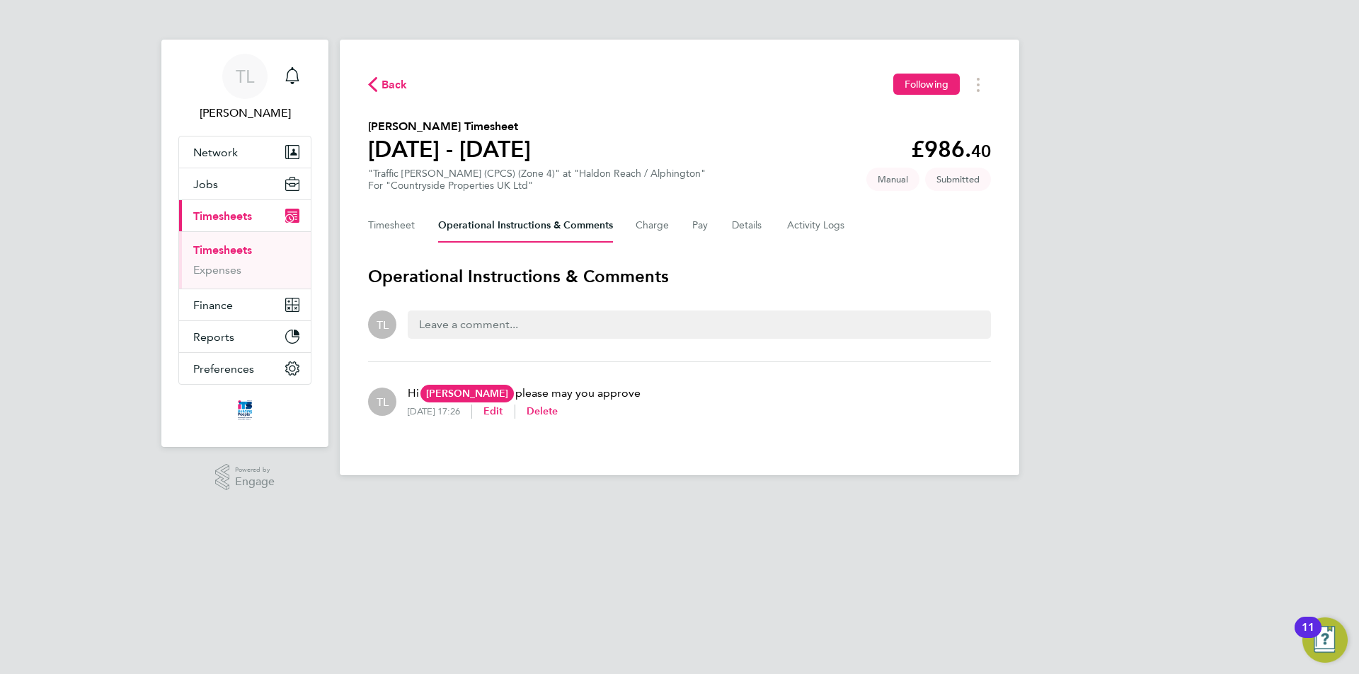
click at [386, 82] on span "Back" at bounding box center [394, 84] width 26 height 17
